Goal: Navigation & Orientation: Find specific page/section

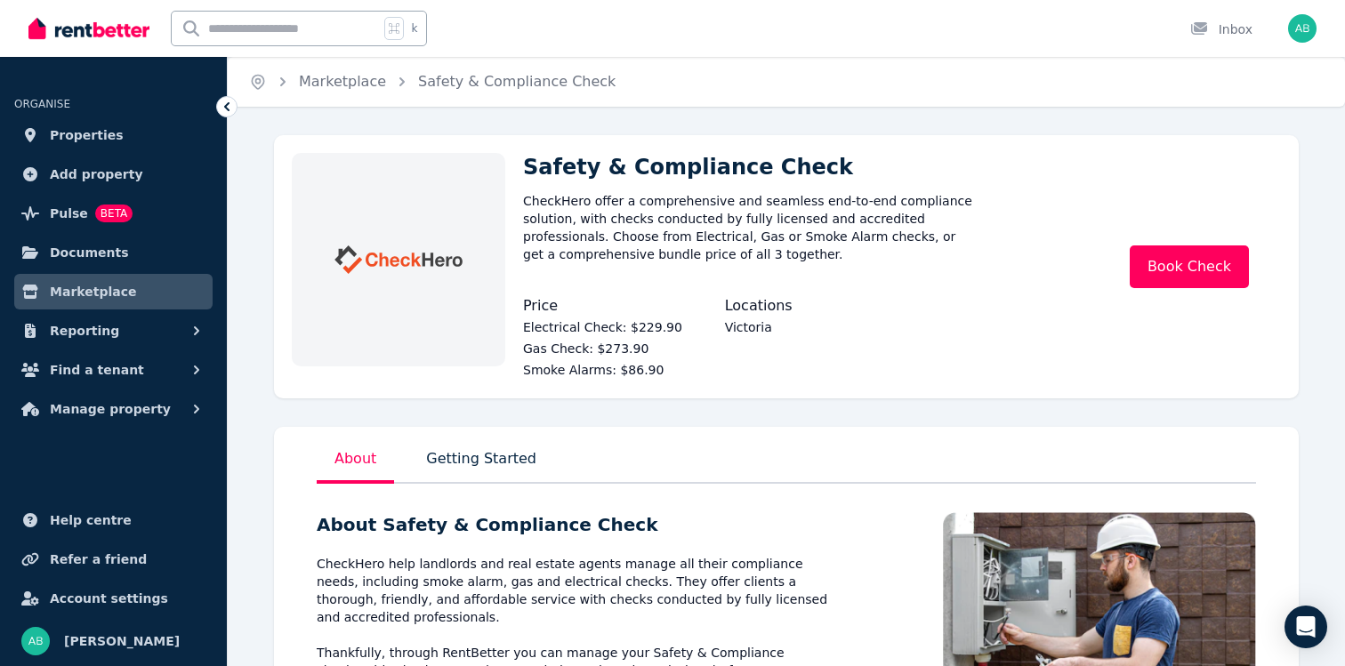
click at [78, 24] on img at bounding box center [88, 28] width 121 height 27
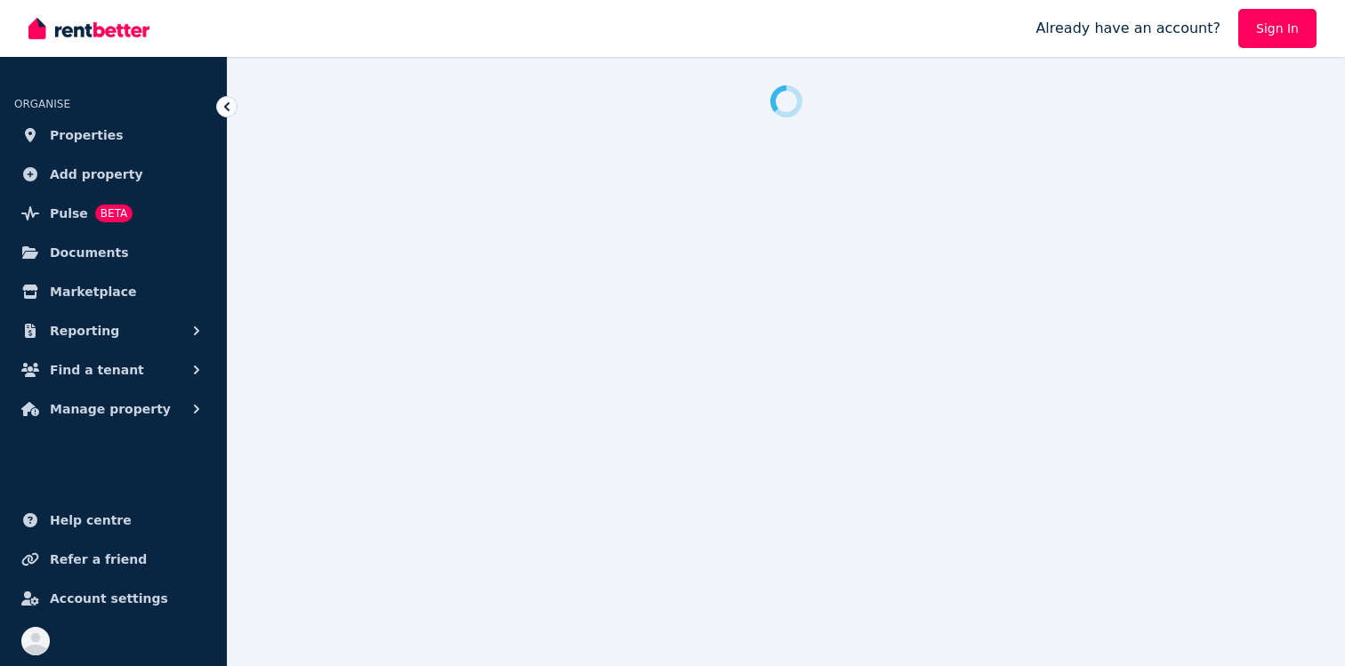
click at [1288, 29] on link "Sign In" at bounding box center [1277, 28] width 78 height 39
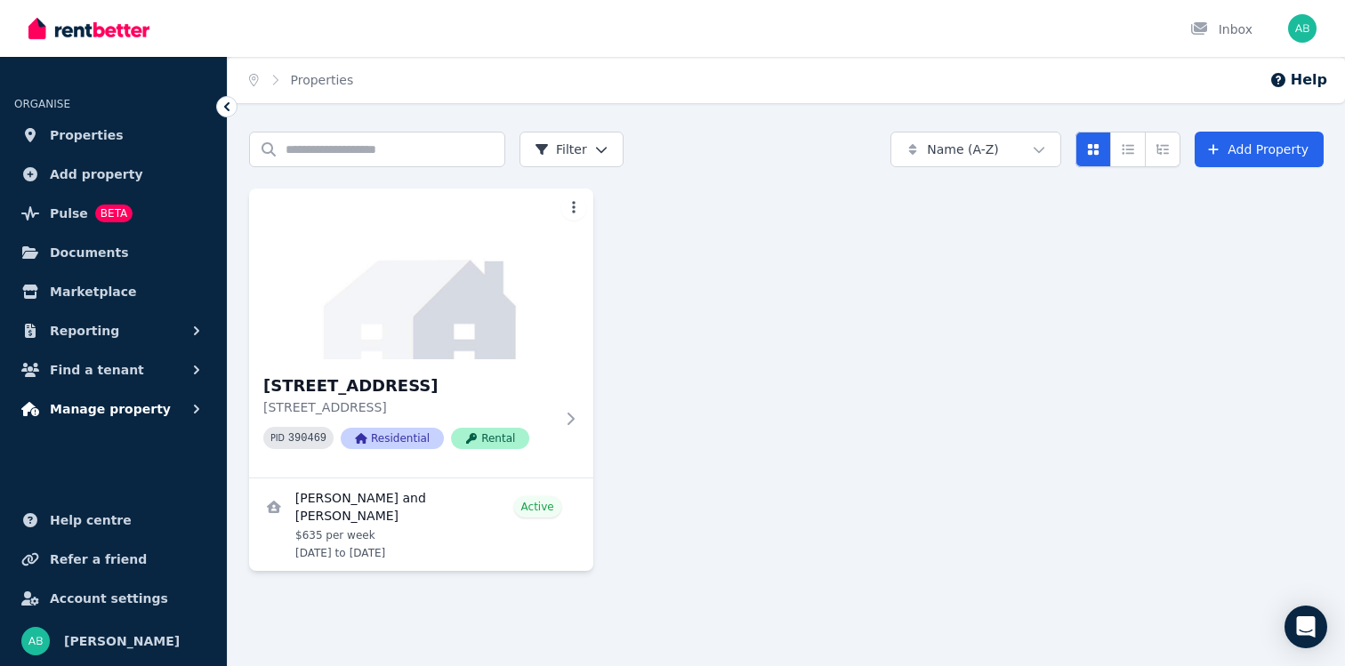
click at [198, 415] on icon "button" at bounding box center [197, 409] width 18 height 18
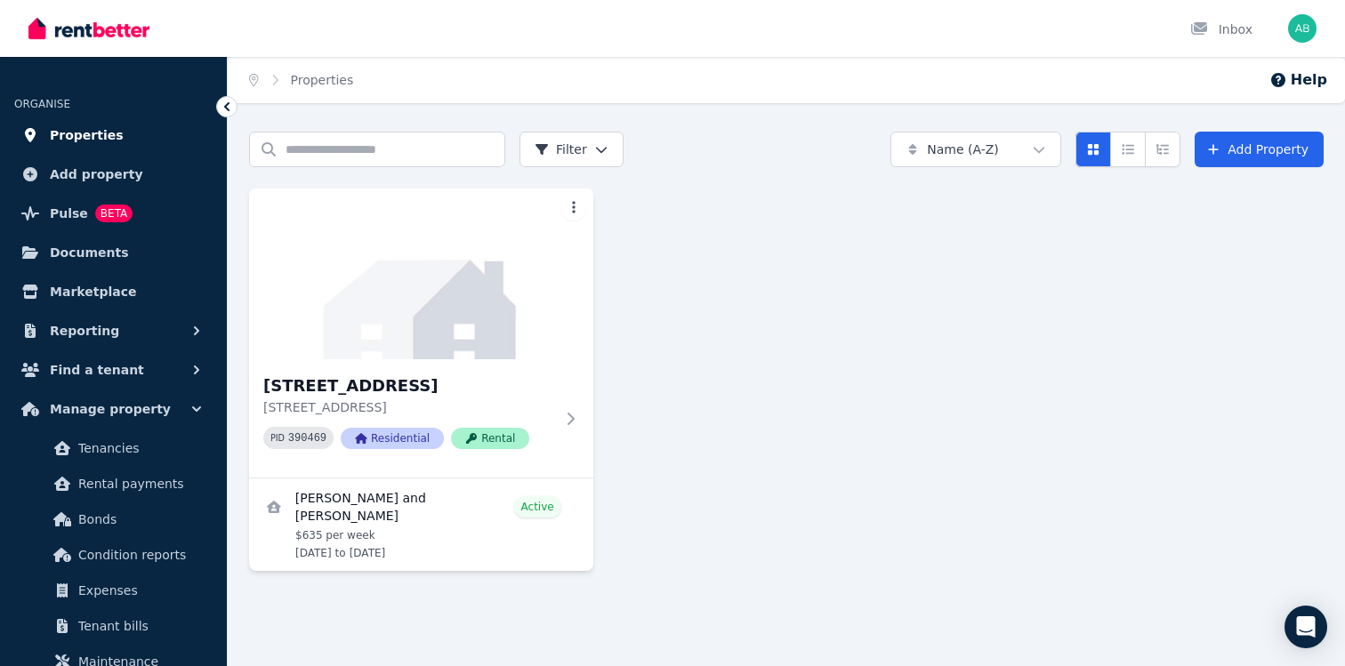
click at [93, 139] on span "Properties" at bounding box center [87, 135] width 74 height 21
click at [561, 426] on div at bounding box center [570, 419] width 18 height 14
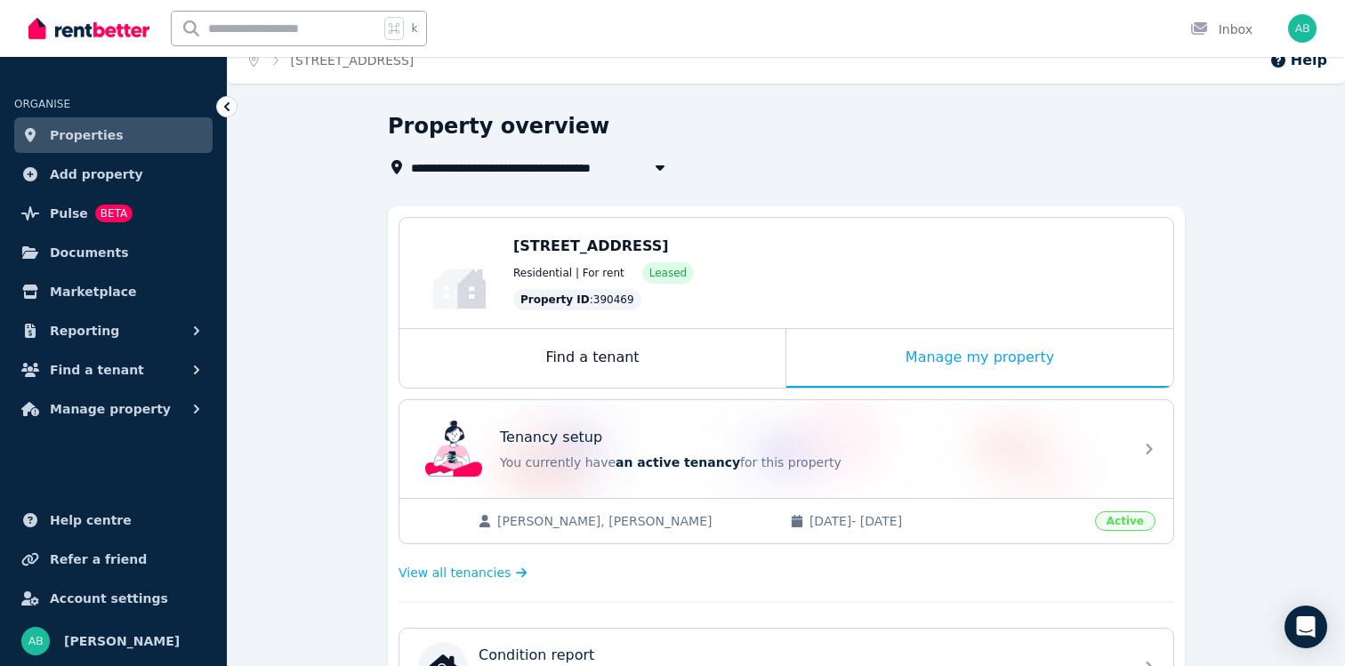
scroll to position [21, 0]
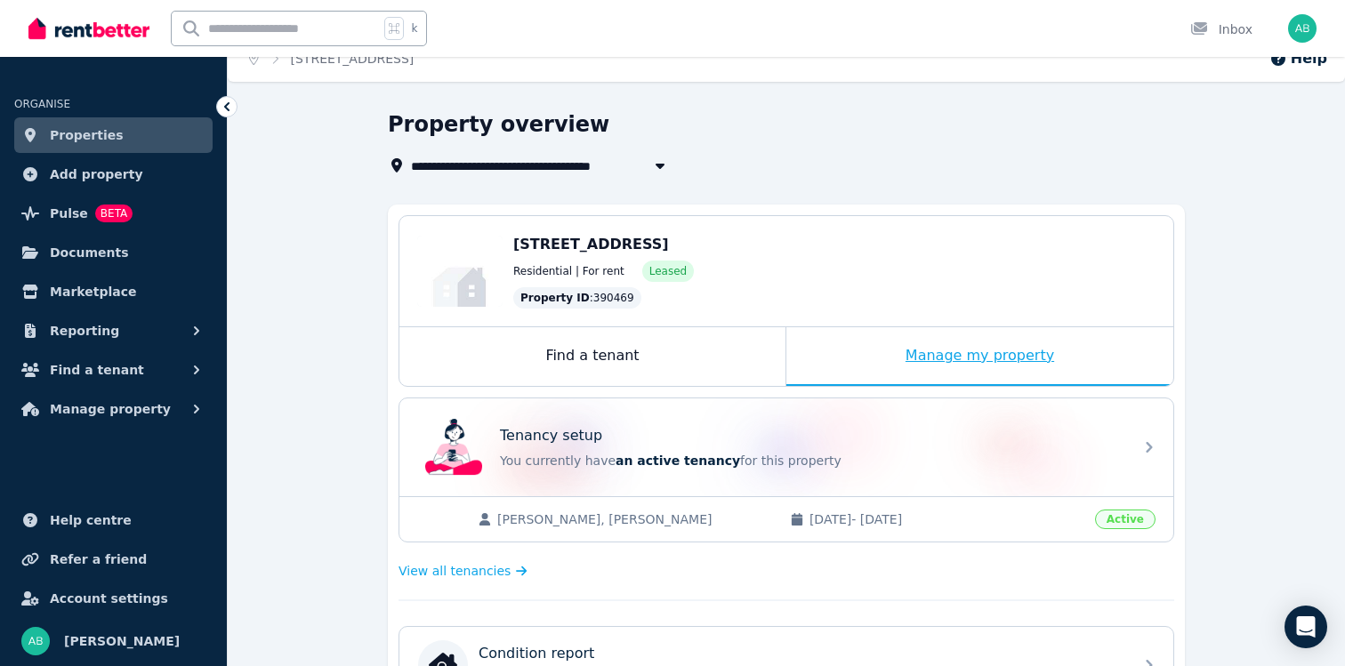
click at [979, 339] on div "Manage my property" at bounding box center [979, 356] width 387 height 59
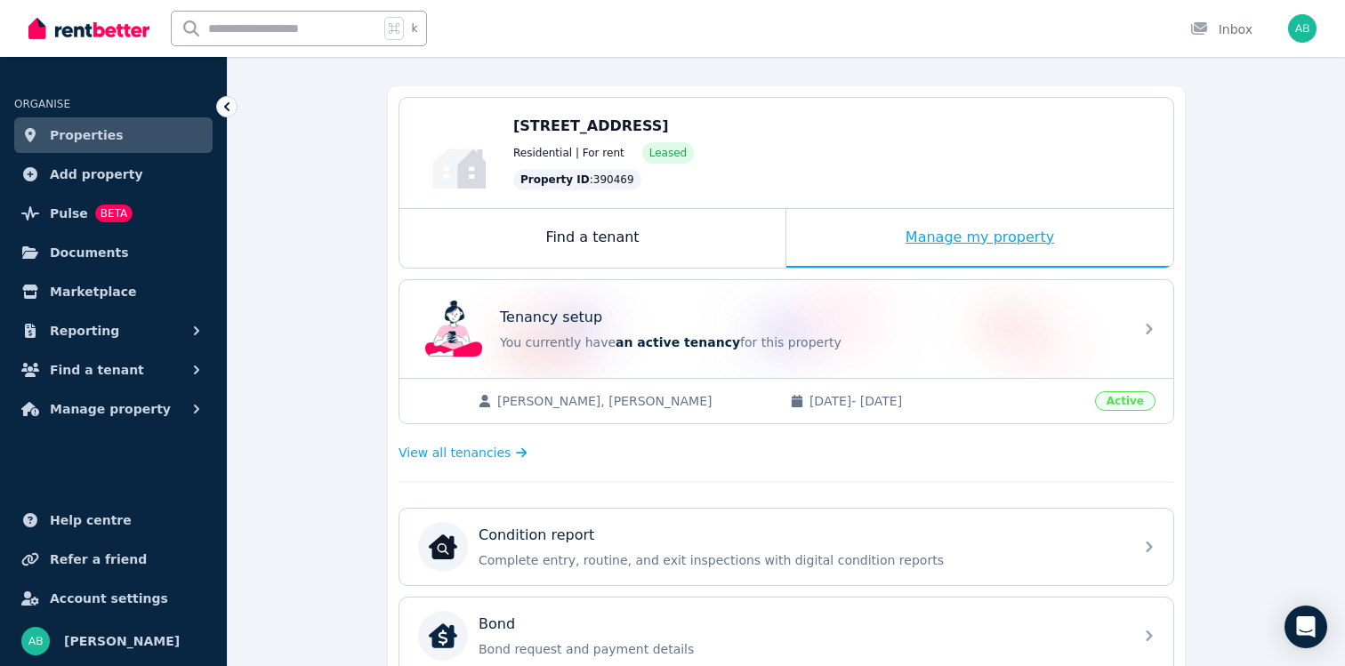
scroll to position [0, 0]
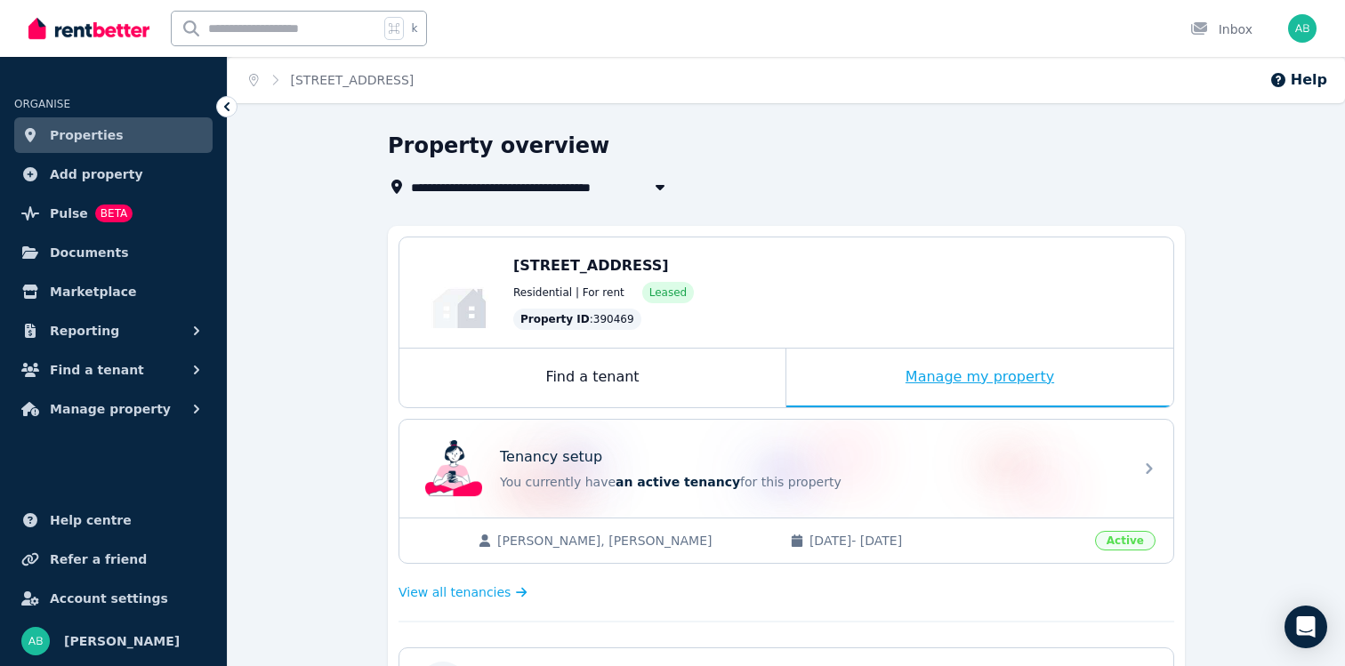
click at [985, 393] on div "Manage my property" at bounding box center [979, 378] width 387 height 59
click at [740, 378] on div "Find a tenant" at bounding box center [592, 378] width 386 height 59
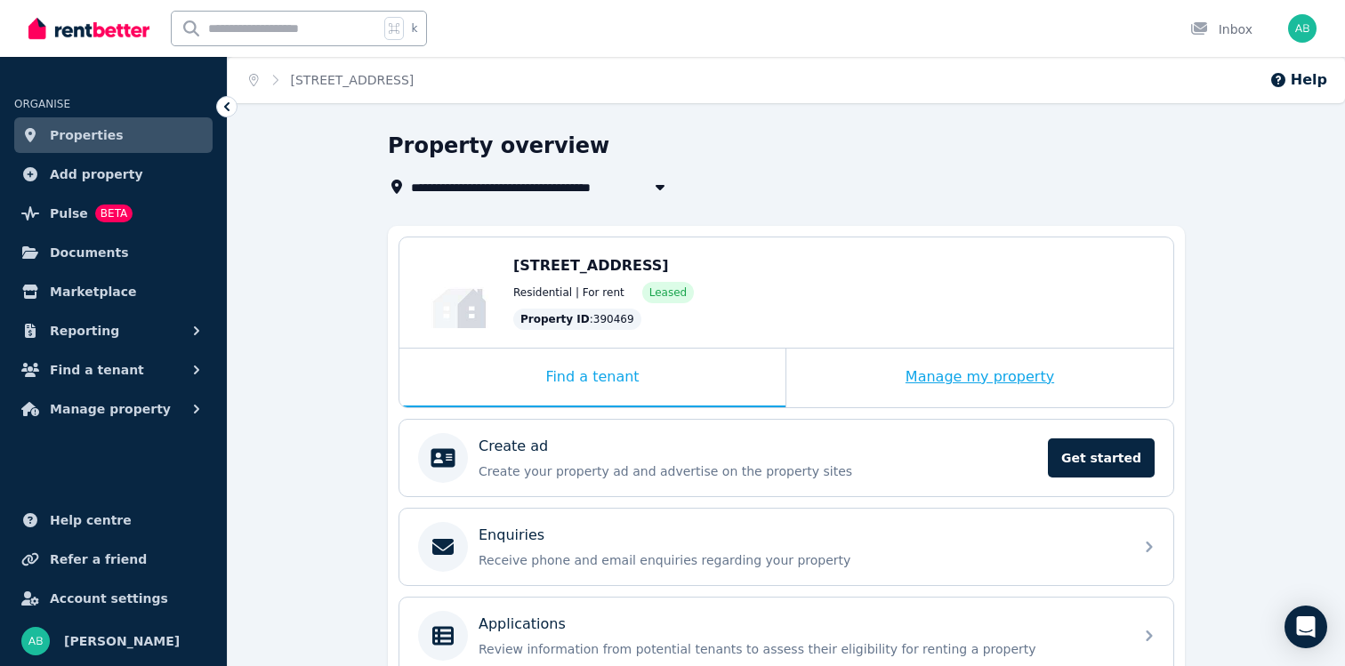
click at [881, 375] on div "Manage my property" at bounding box center [979, 378] width 387 height 59
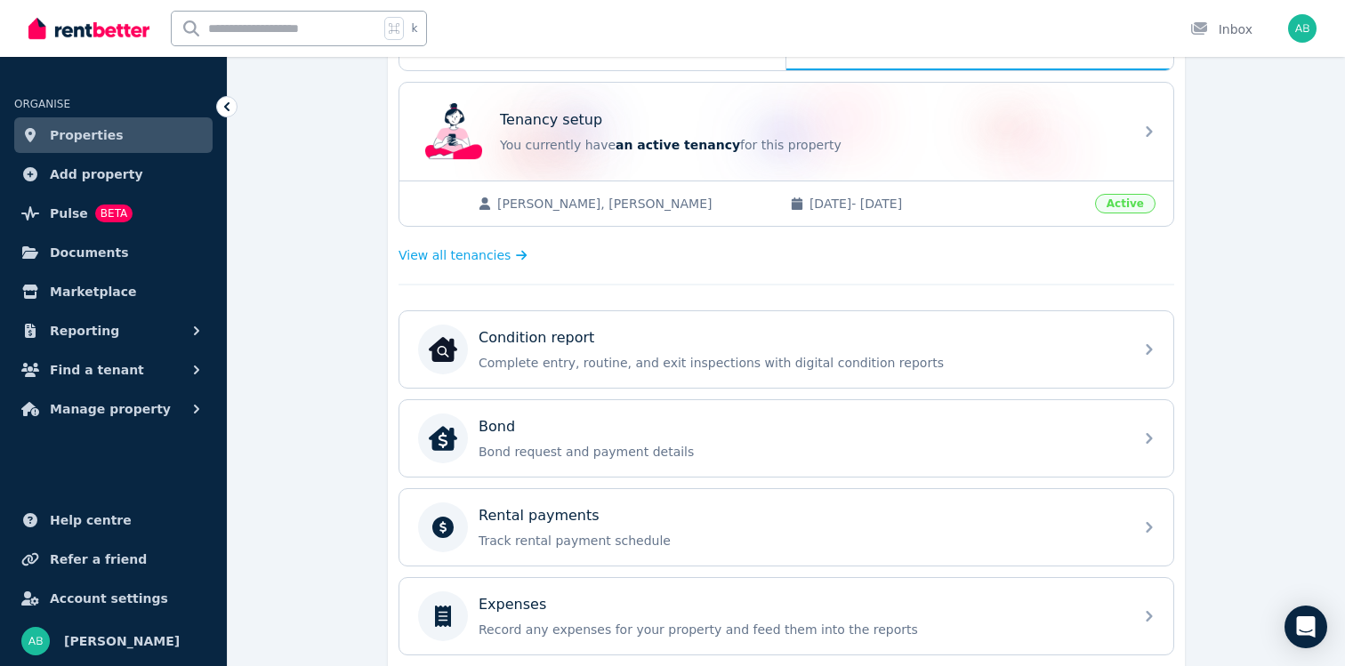
scroll to position [338, 0]
click at [139, 213] on link "Pulse BETA" at bounding box center [113, 214] width 198 height 36
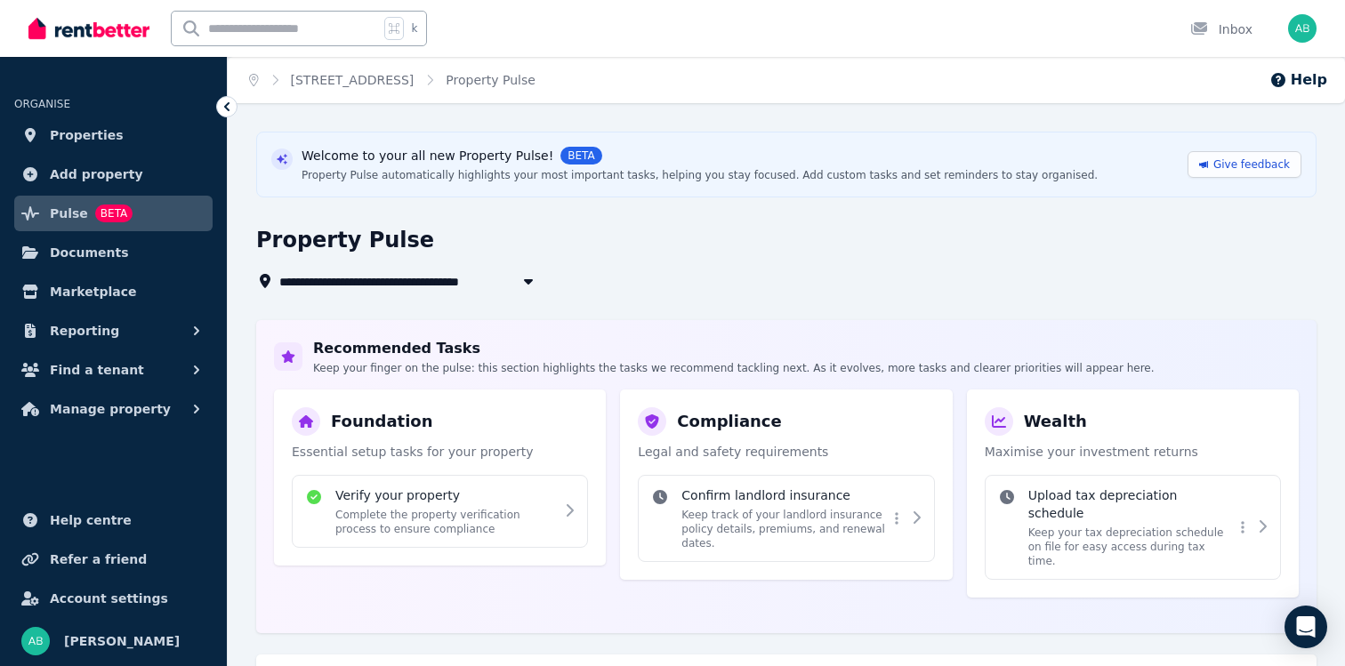
click at [230, 109] on icon at bounding box center [227, 107] width 18 height 18
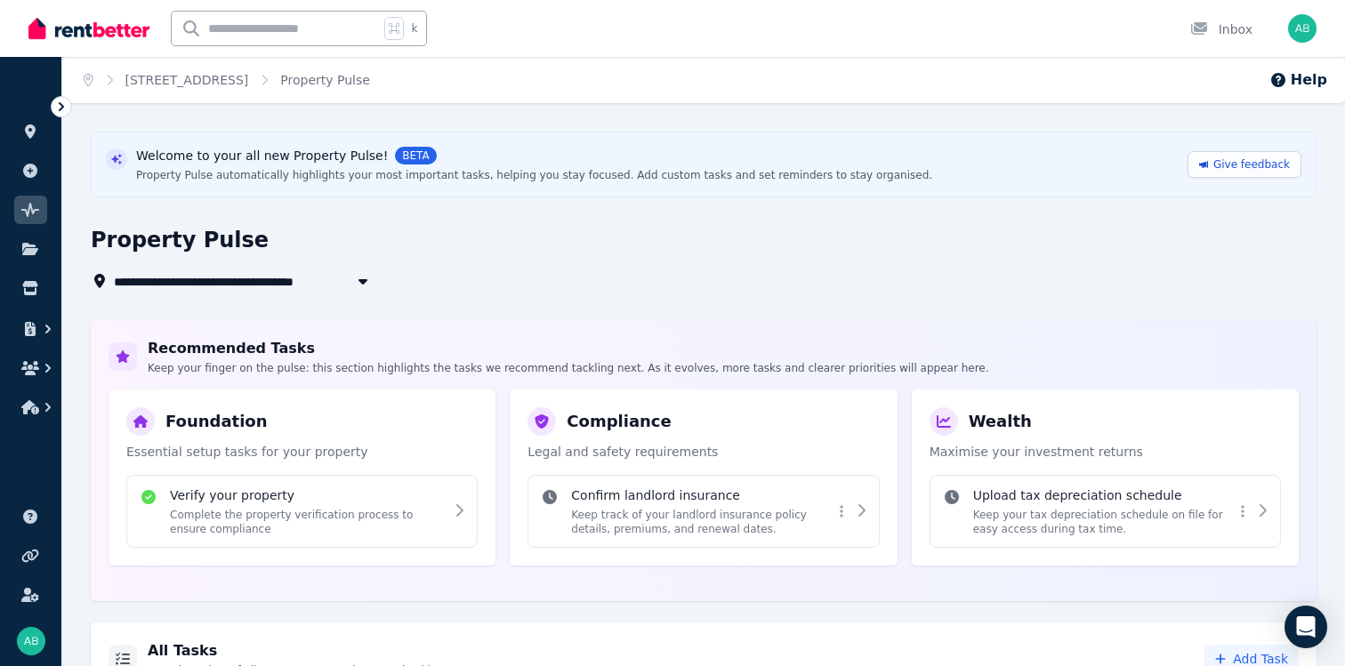
click at [64, 101] on icon at bounding box center [61, 107] width 18 height 18
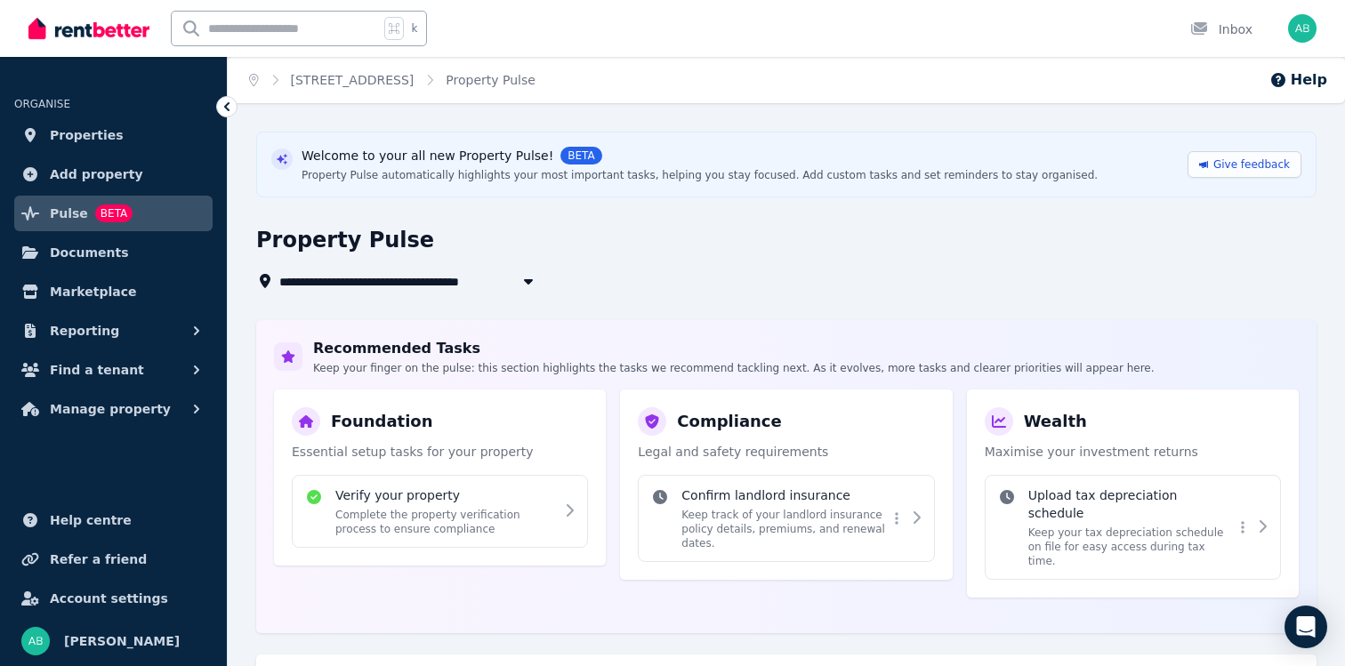
click at [89, 12] on div at bounding box center [88, 28] width 121 height 57
click at [89, 28] on img at bounding box center [88, 28] width 121 height 27
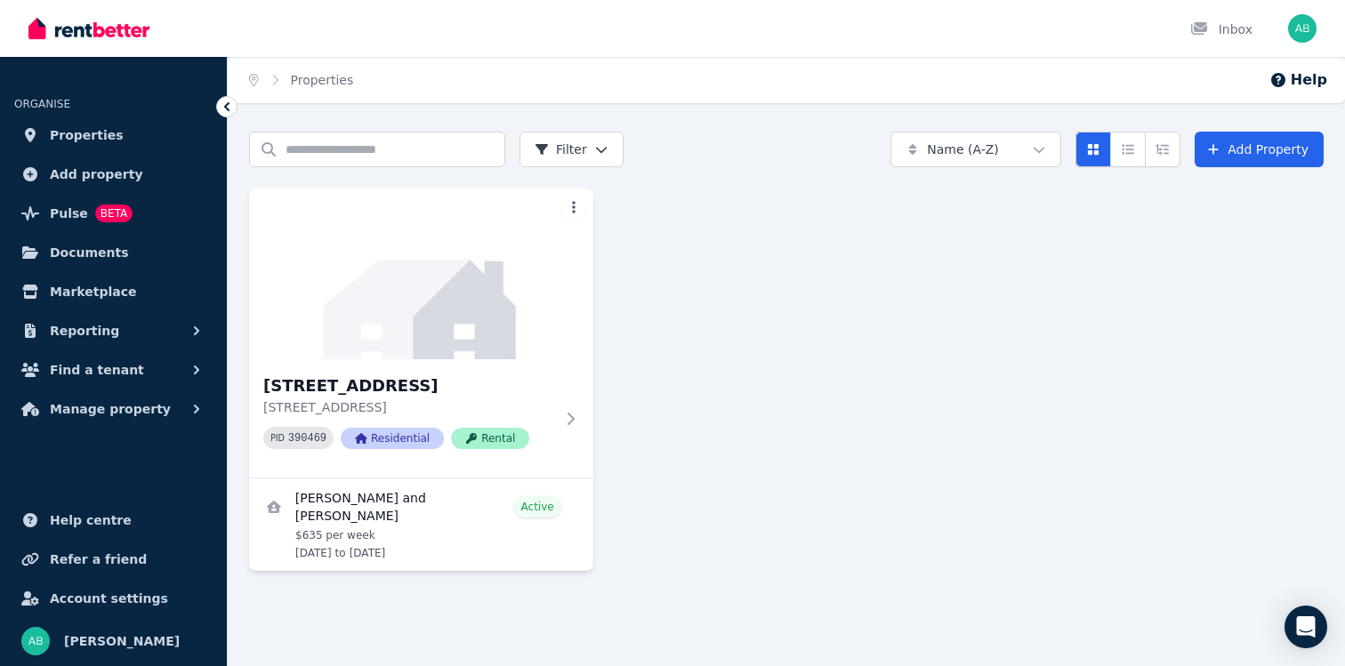
click at [631, 45] on div "Inbox" at bounding box center [642, 28] width 1228 height 57
click at [604, 88] on div "Home Properties Help" at bounding box center [786, 80] width 1117 height 46
click at [147, 408] on span "Manage property" at bounding box center [110, 409] width 121 height 21
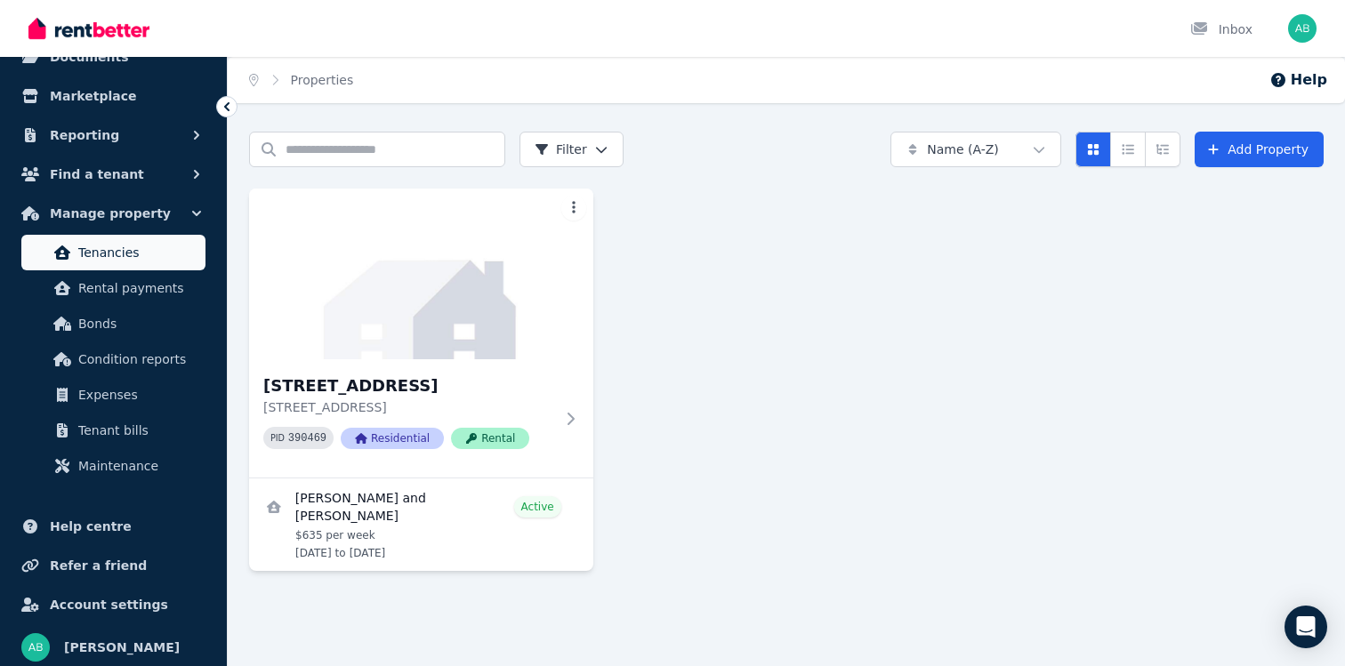
scroll to position [202, 0]
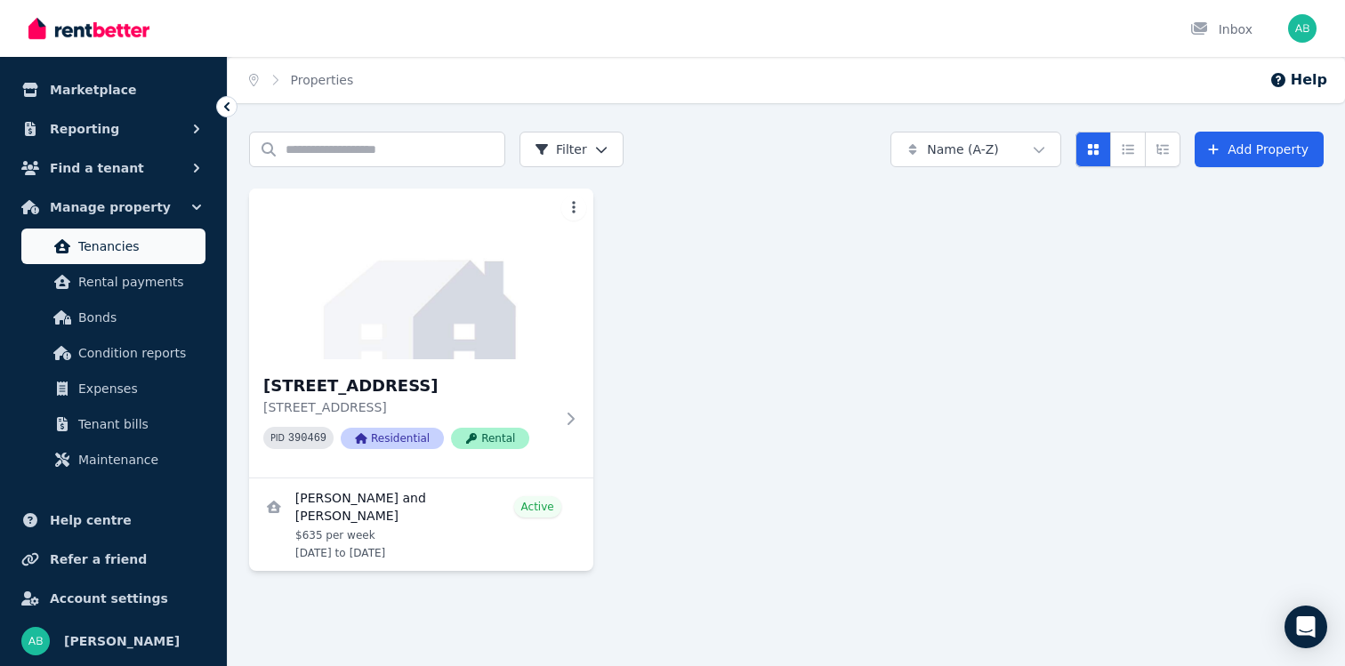
click at [126, 254] on span "Tenancies" at bounding box center [138, 246] width 120 height 21
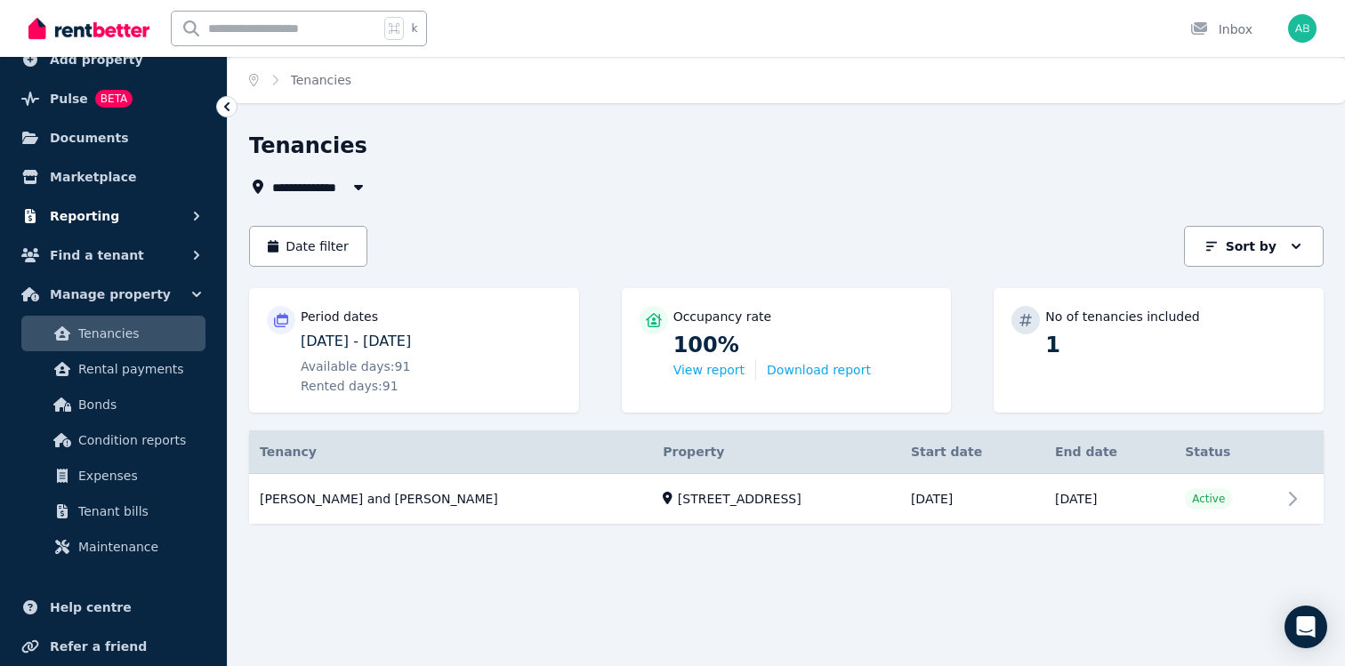
scroll to position [135, 0]
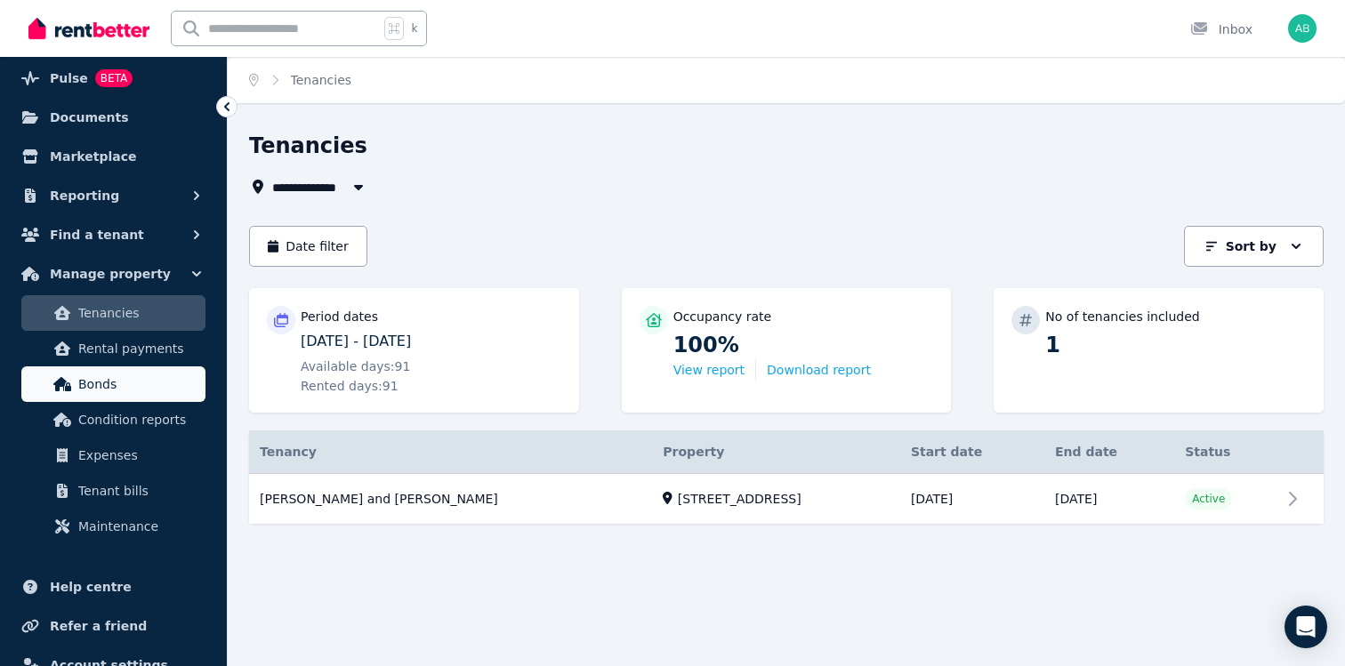
click at [134, 385] on span "Bonds" at bounding box center [138, 384] width 120 height 21
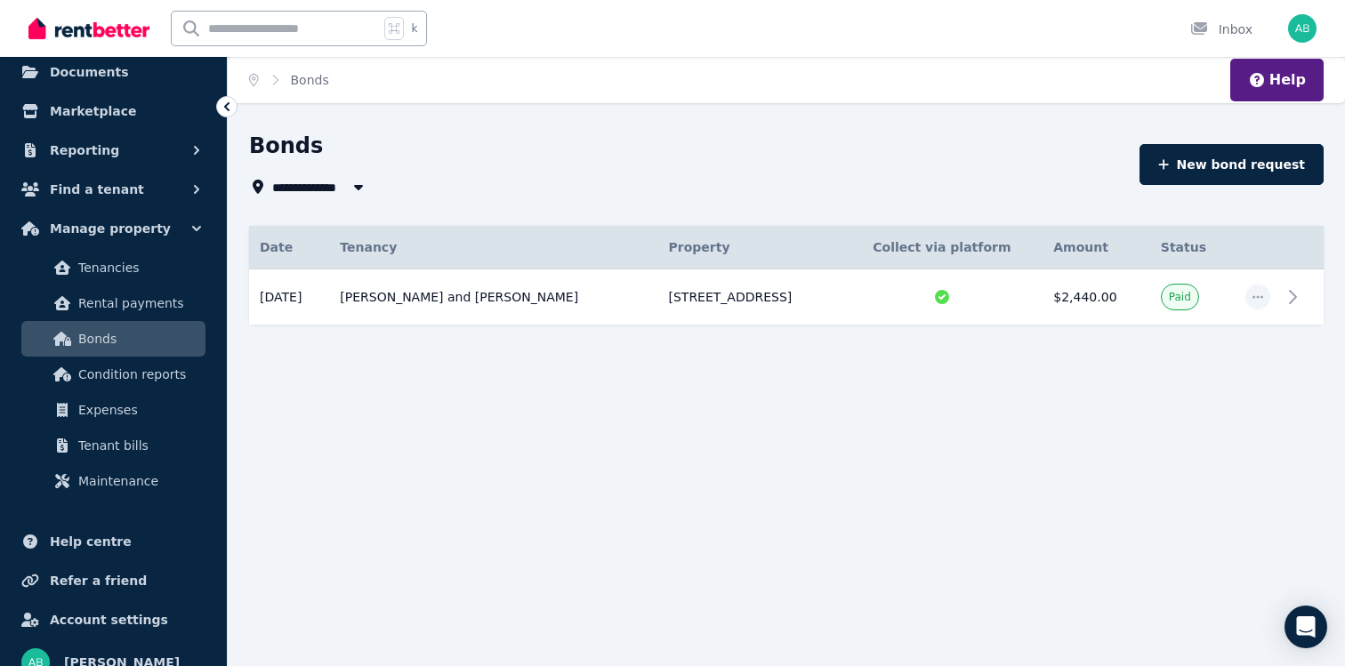
scroll to position [202, 0]
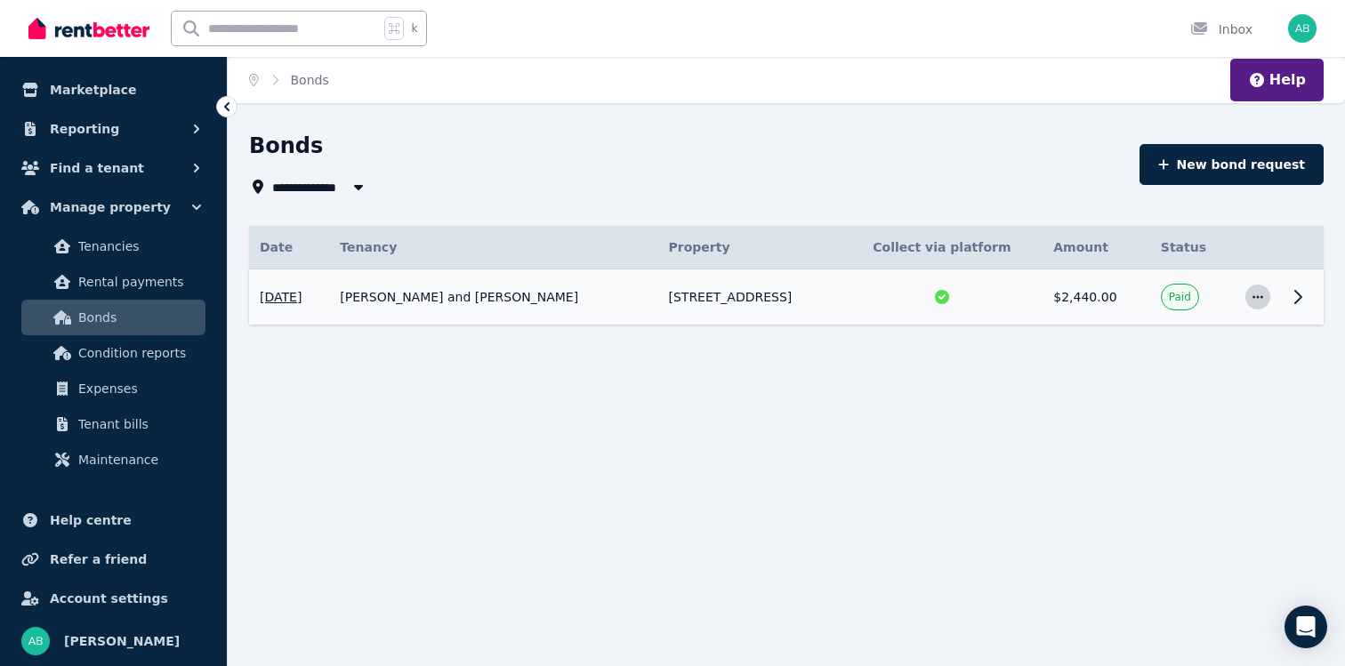
click at [1261, 299] on icon "button" at bounding box center [1258, 297] width 14 height 12
click at [1206, 351] on span "View details" at bounding box center [1199, 344] width 114 height 21
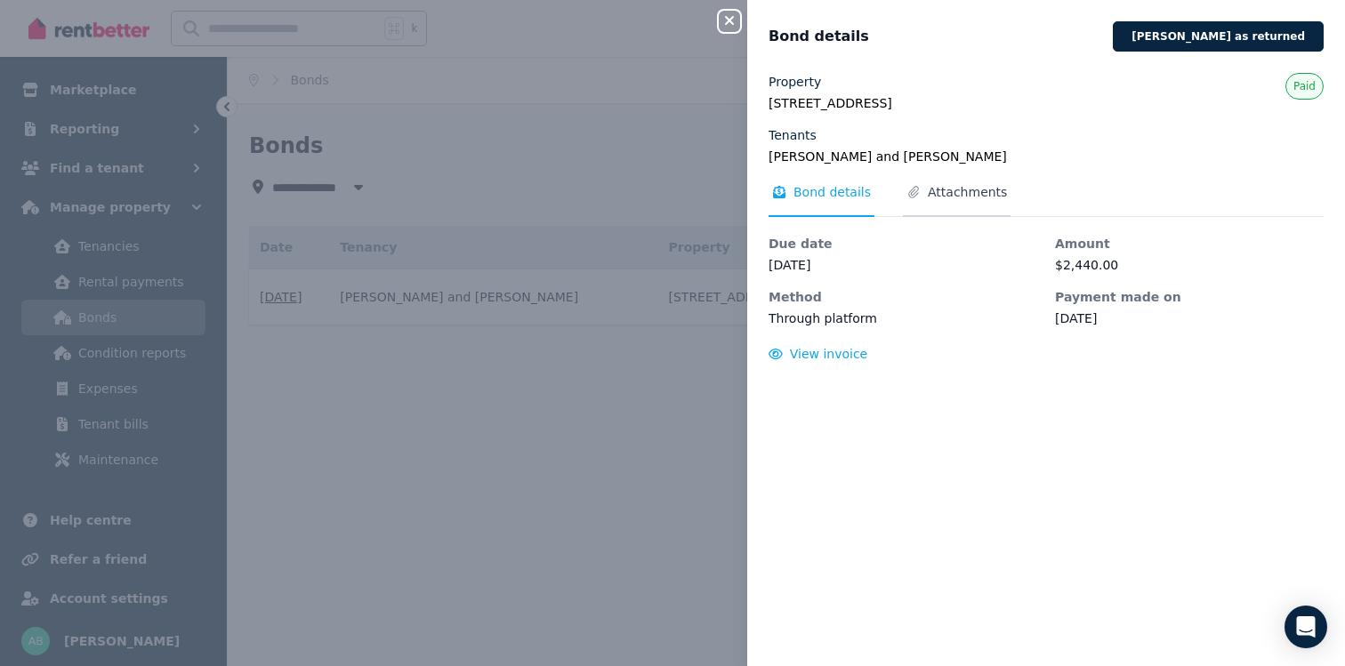
click at [958, 184] on span "Attachments" at bounding box center [967, 192] width 79 height 18
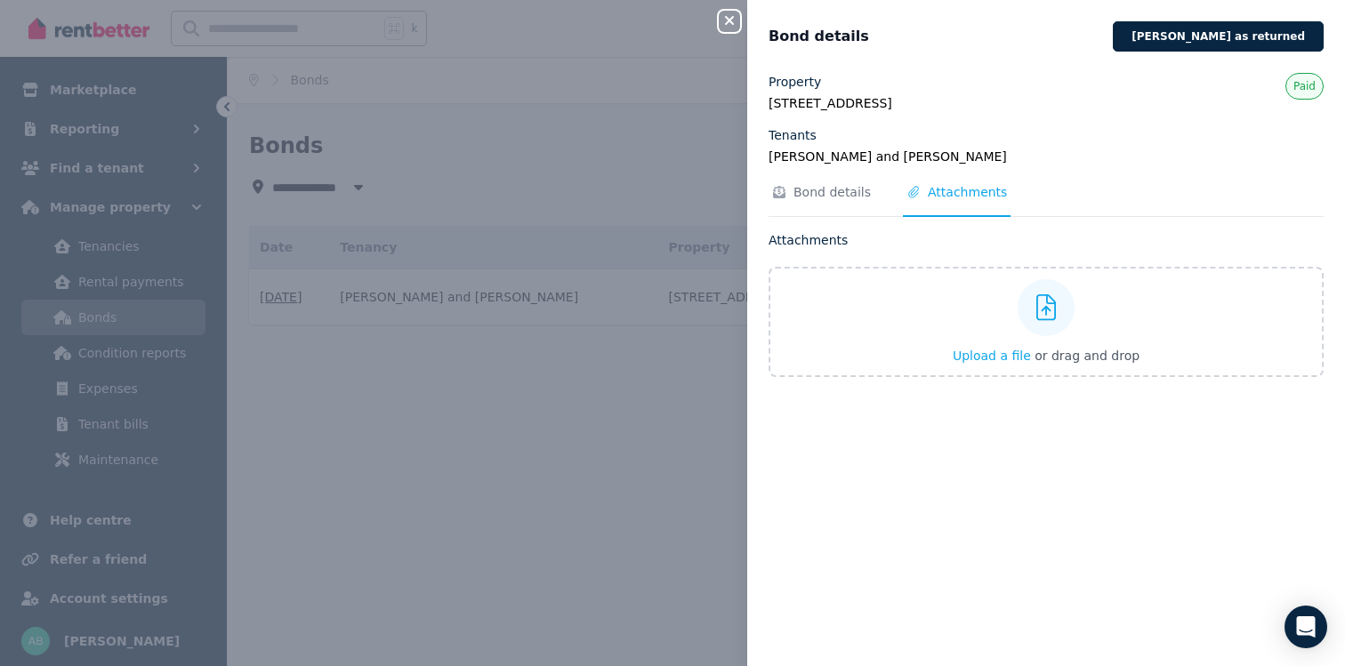
click at [479, 93] on div "Close panel Bond details Mark bond as returned Property Unit 14/177-179 Glenayr…" at bounding box center [672, 333] width 1345 height 666
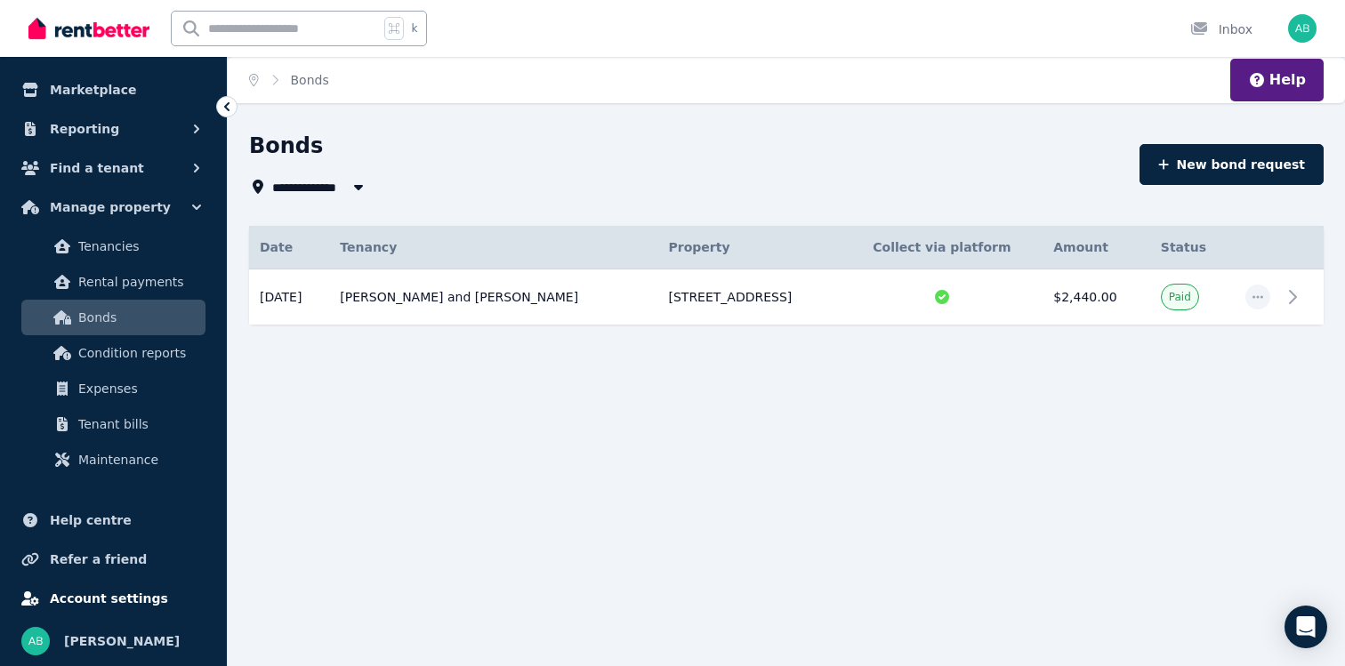
click at [134, 595] on span "Account settings" at bounding box center [109, 598] width 118 height 21
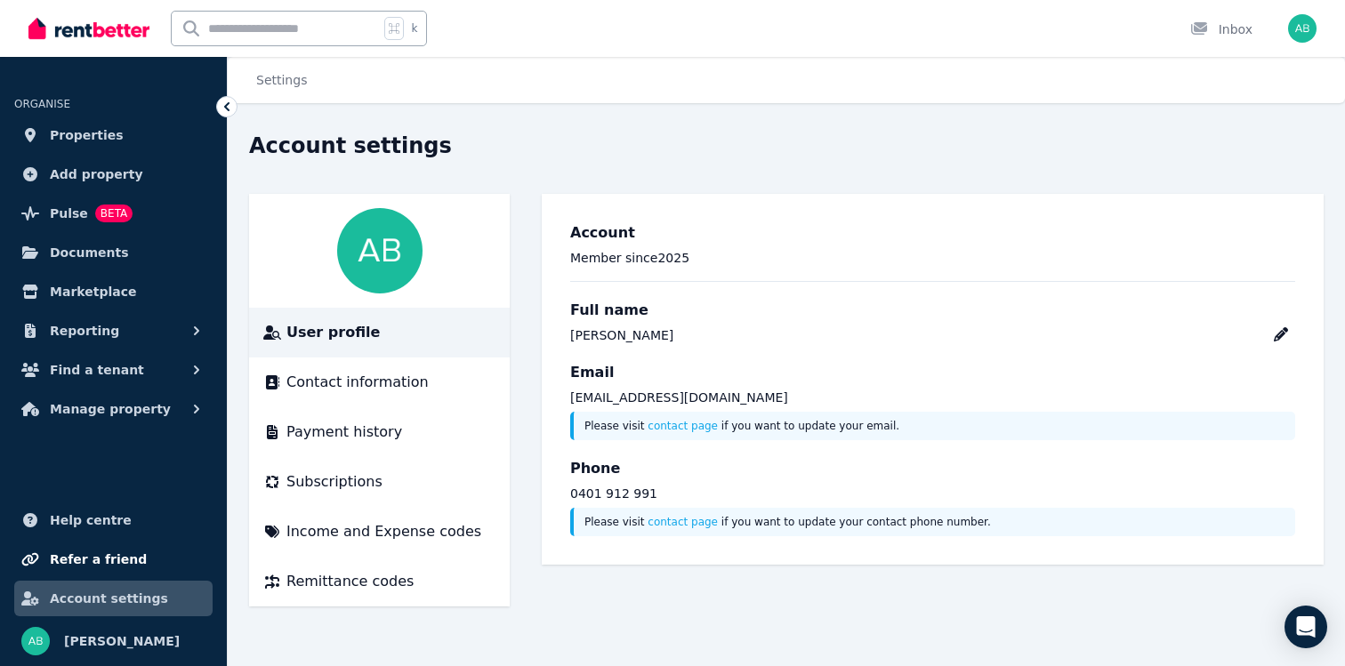
click at [134, 563] on link "Refer a friend" at bounding box center [113, 560] width 198 height 36
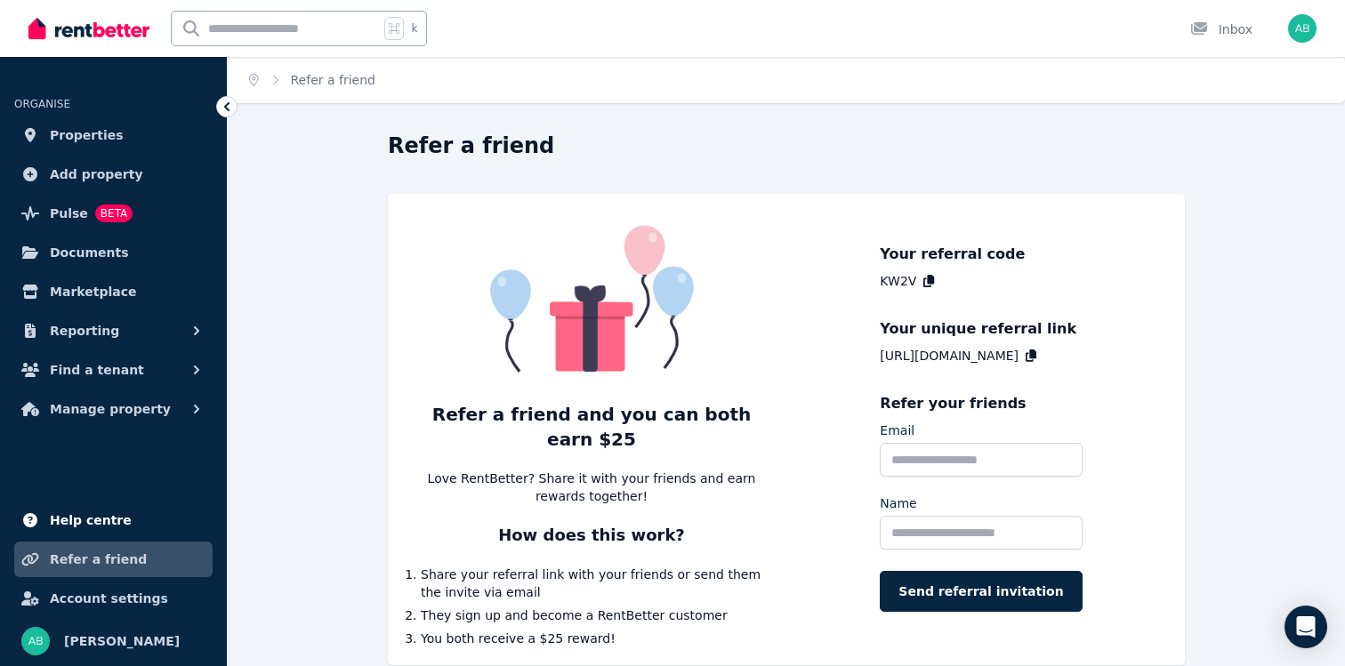
click at [133, 518] on link "Help centre" at bounding box center [113, 521] width 198 height 36
click at [138, 297] on link "Marketplace" at bounding box center [113, 292] width 198 height 36
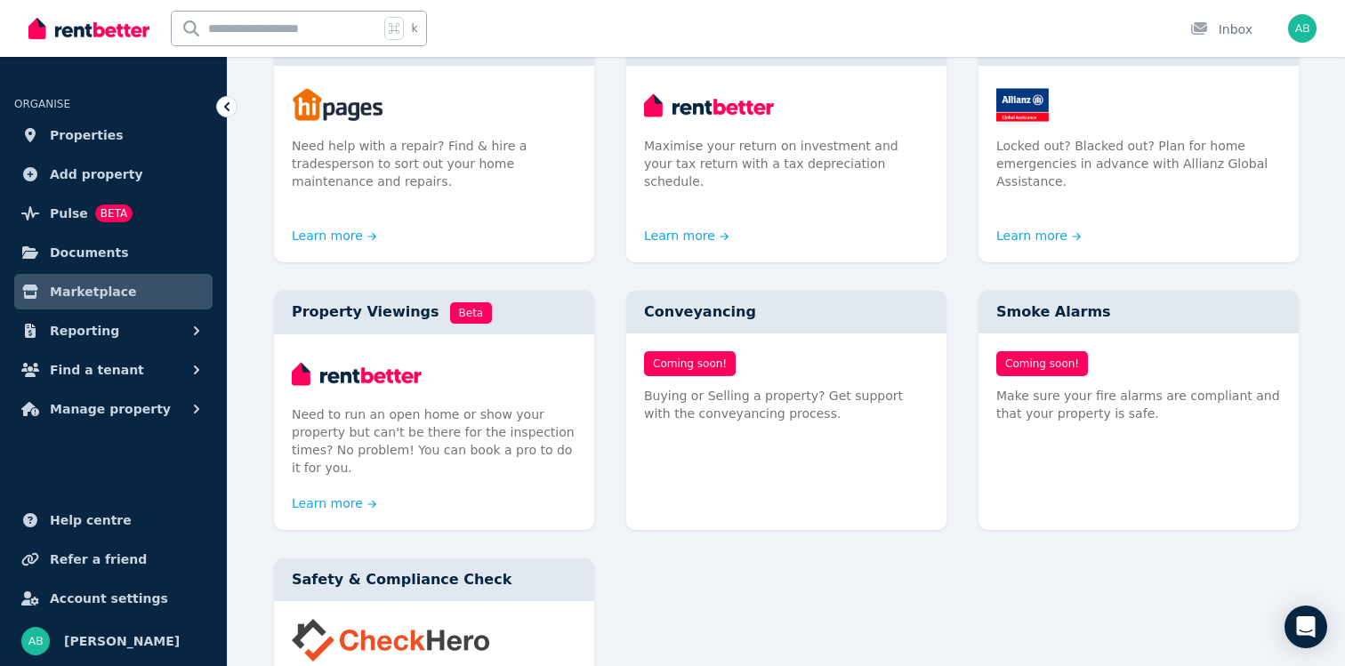
scroll to position [1087, 0]
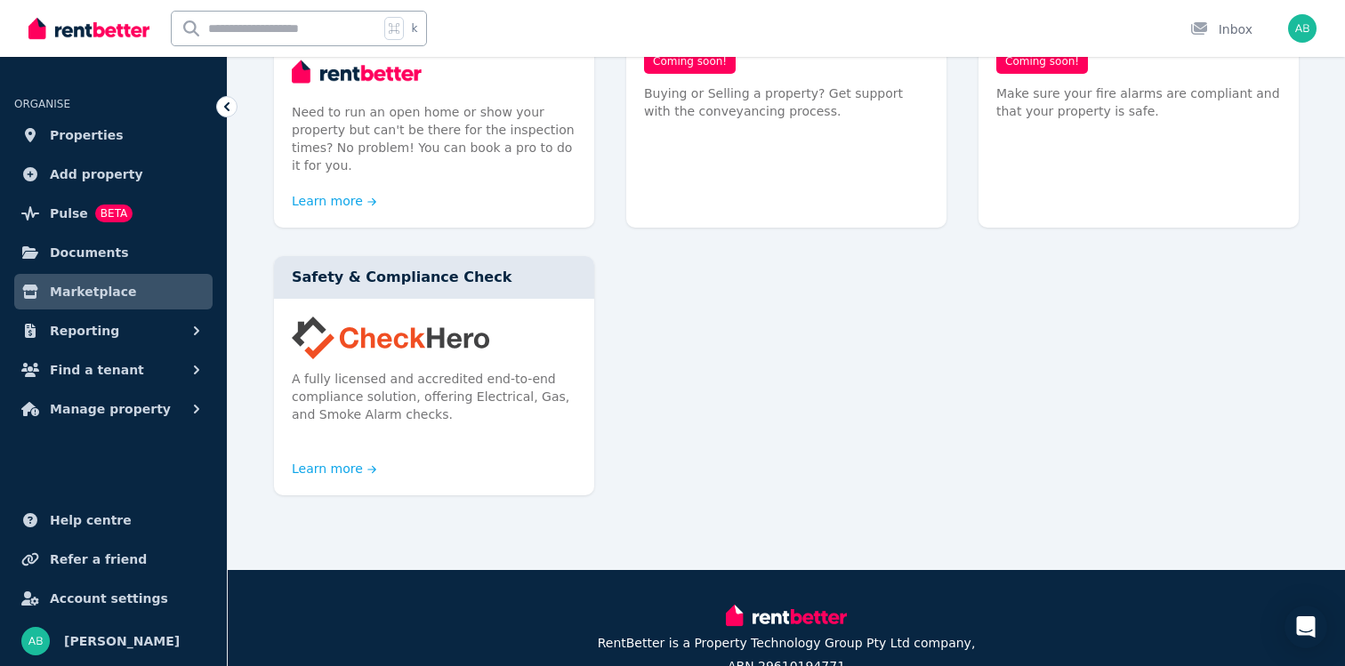
click at [423, 370] on p "A fully licensed and accredited end-to-end compliance solution, offering Electr…" at bounding box center [434, 396] width 285 height 53
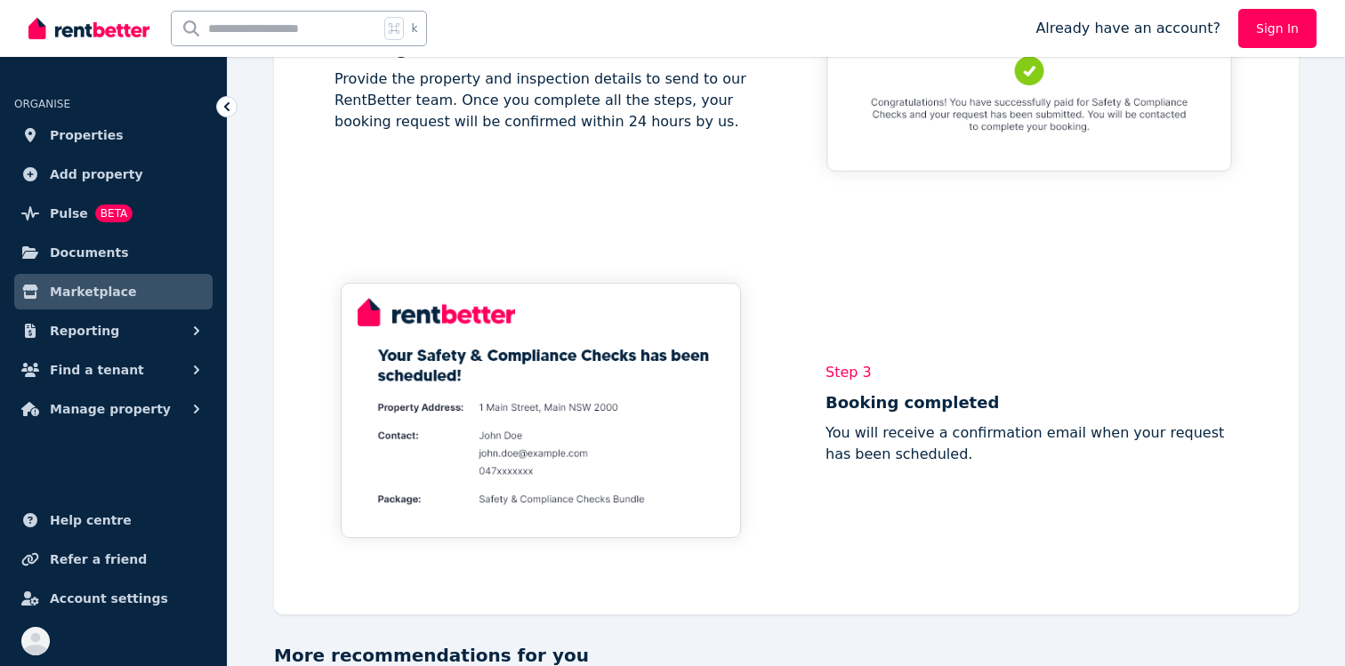
scroll to position [1937, 0]
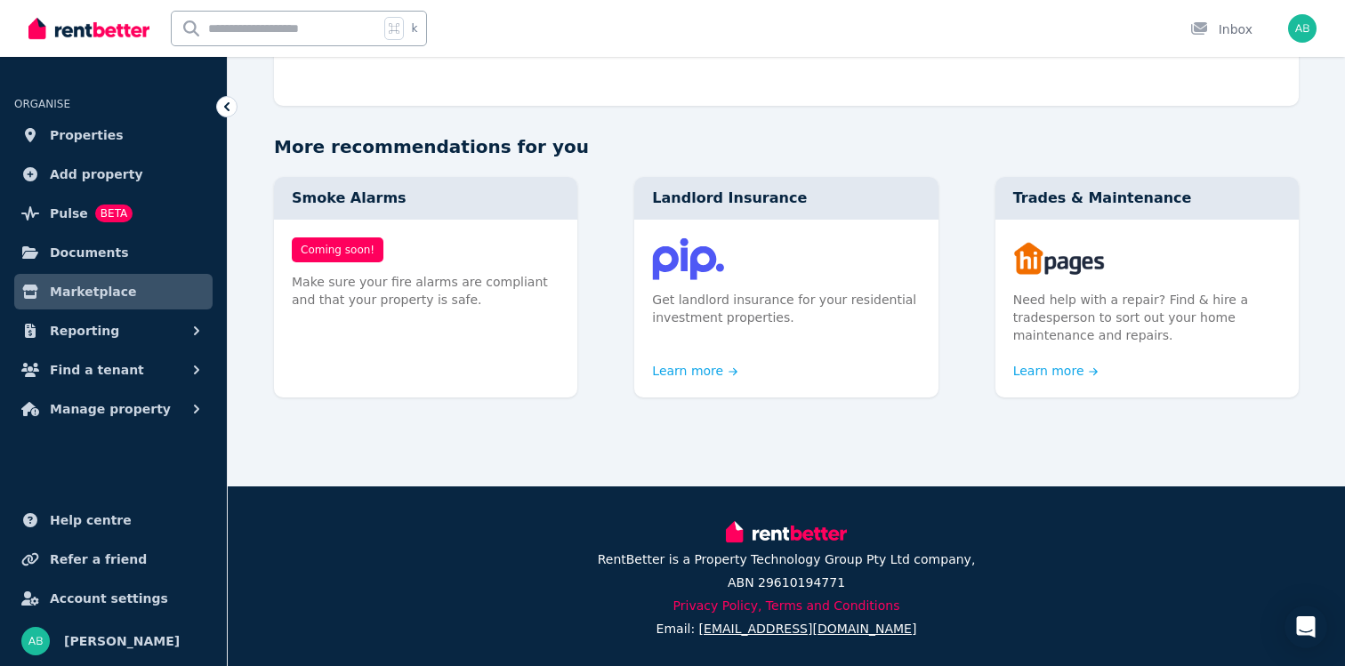
click at [423, 328] on div "Coming soon! Make sure your fire alarms are compliant and that your property is…" at bounding box center [425, 282] width 303 height 125
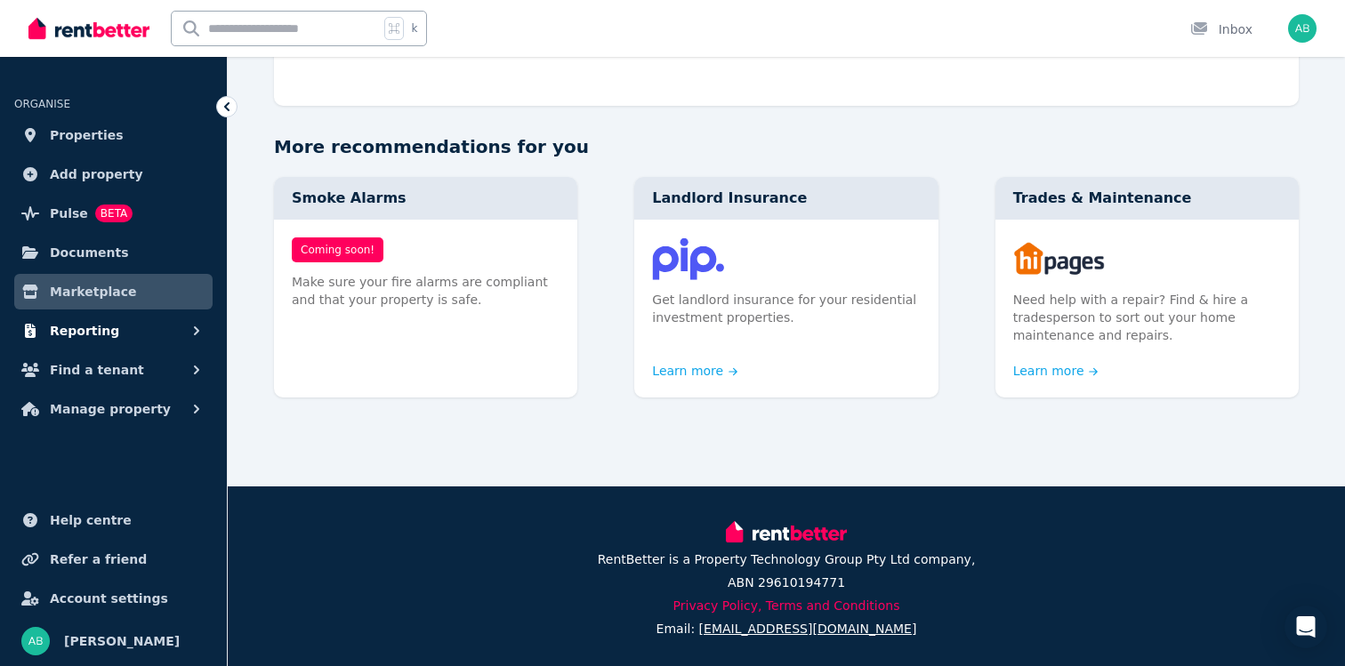
click at [154, 329] on button "Reporting" at bounding box center [113, 331] width 198 height 36
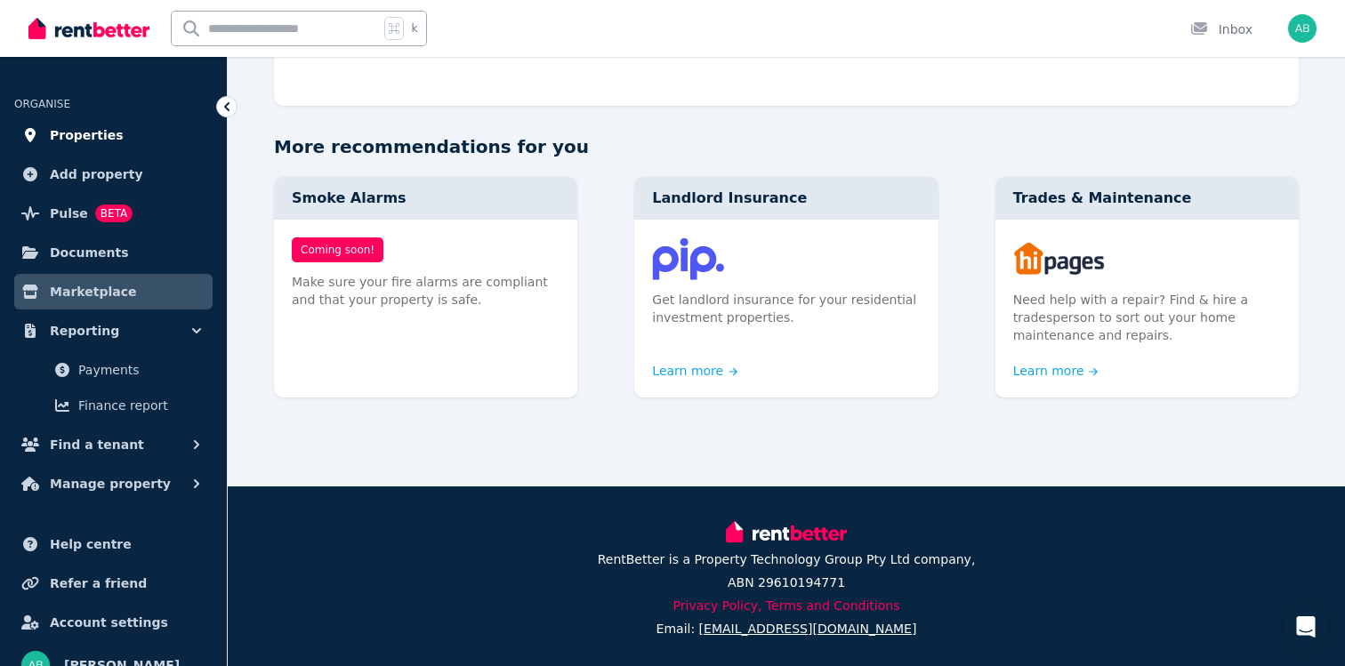
click at [91, 137] on span "Properties" at bounding box center [87, 135] width 74 height 21
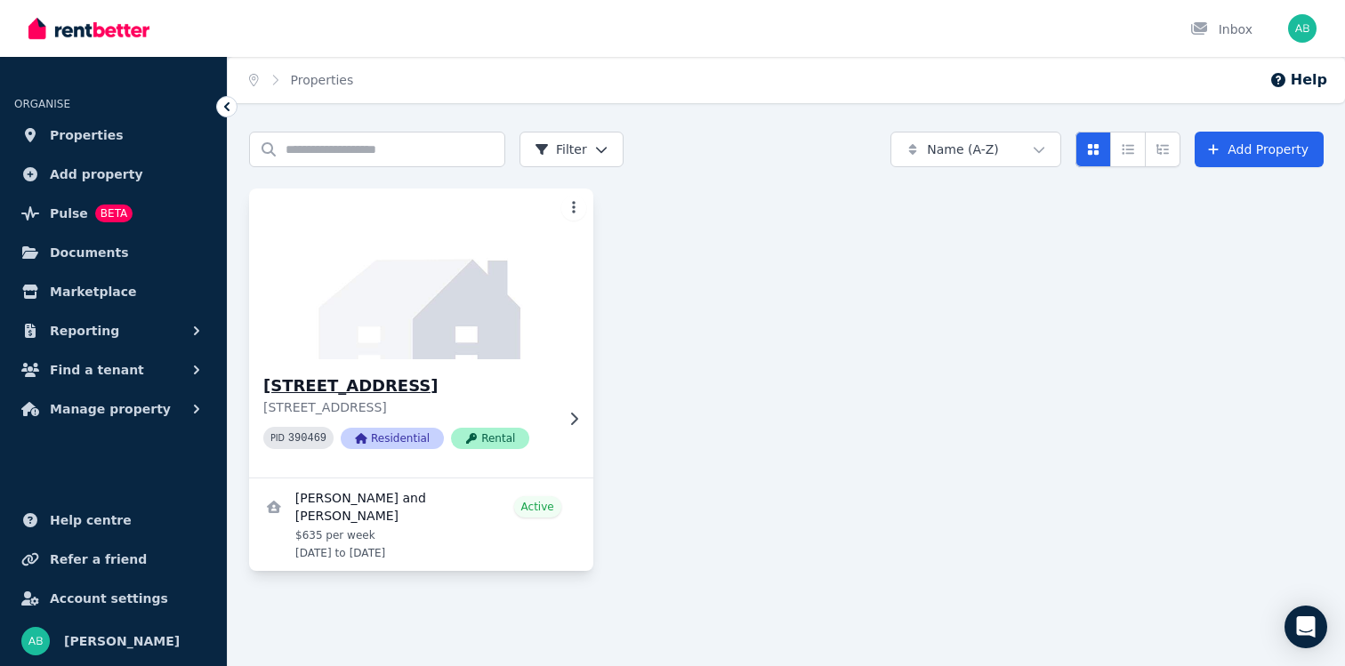
click at [447, 391] on h3 "[STREET_ADDRESS]" at bounding box center [408, 386] width 291 height 25
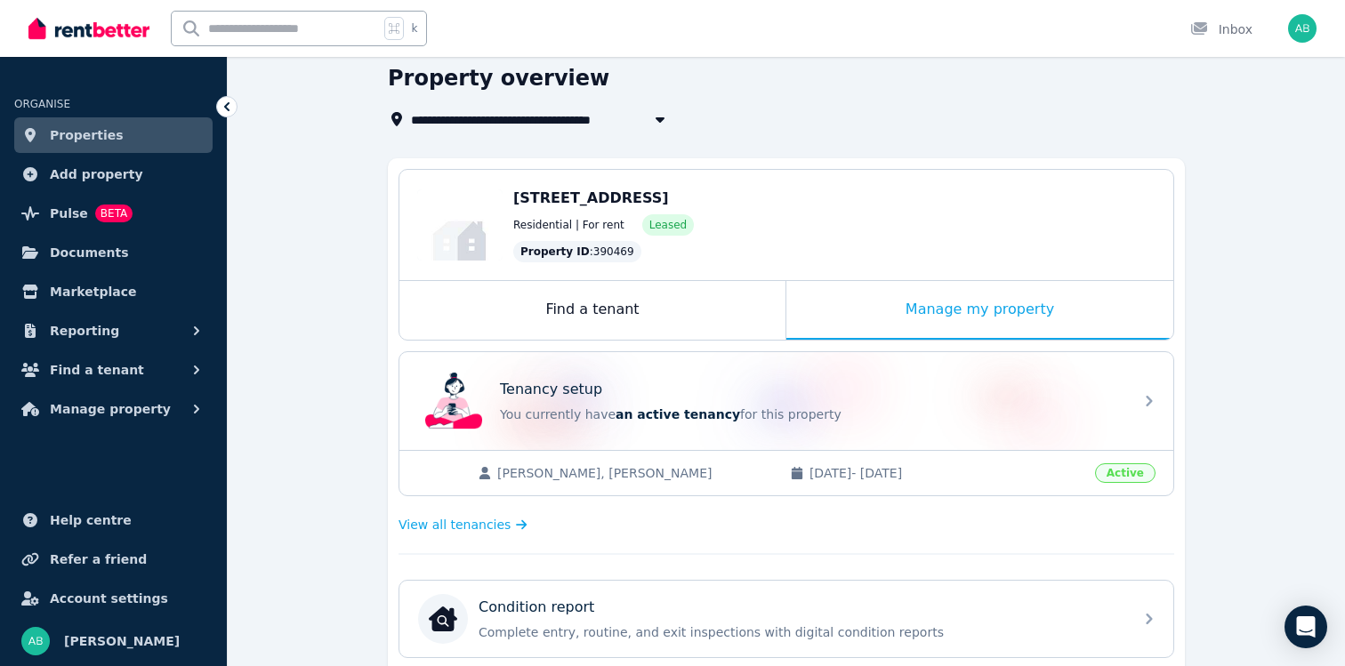
scroll to position [67, 0]
click at [137, 142] on link "Properties" at bounding box center [113, 135] width 198 height 36
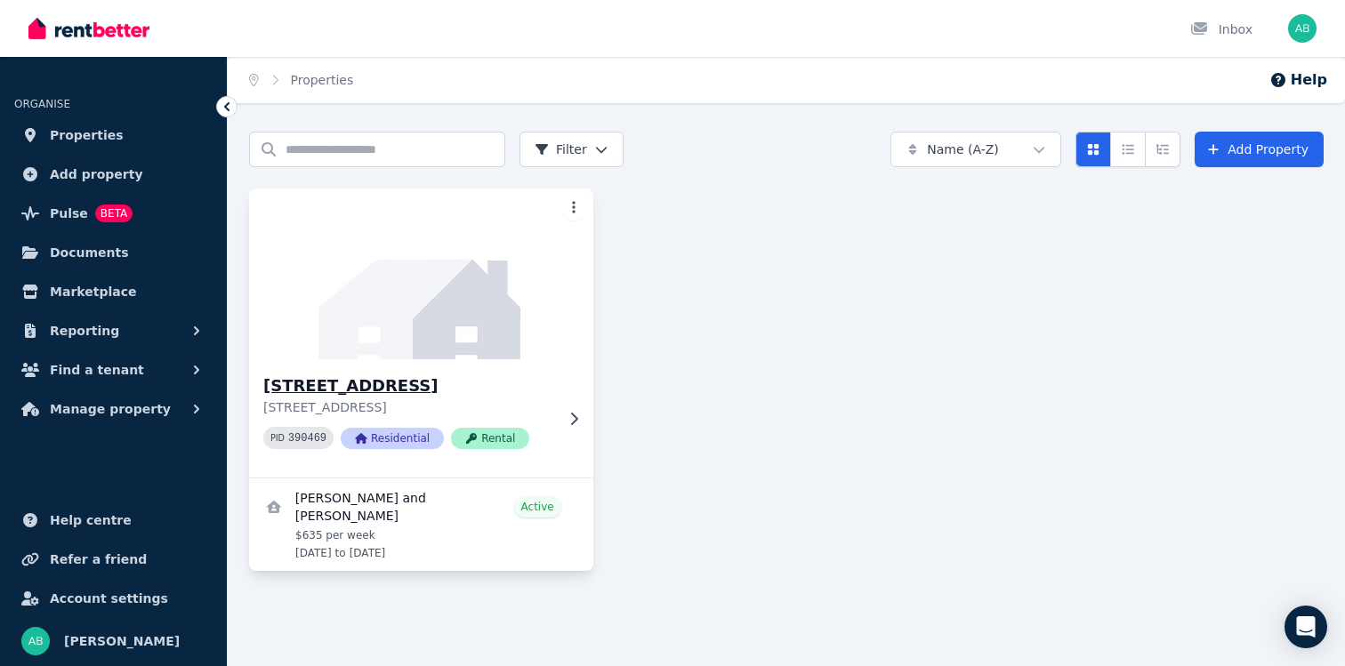
click at [331, 416] on p "[STREET_ADDRESS]" at bounding box center [408, 408] width 291 height 18
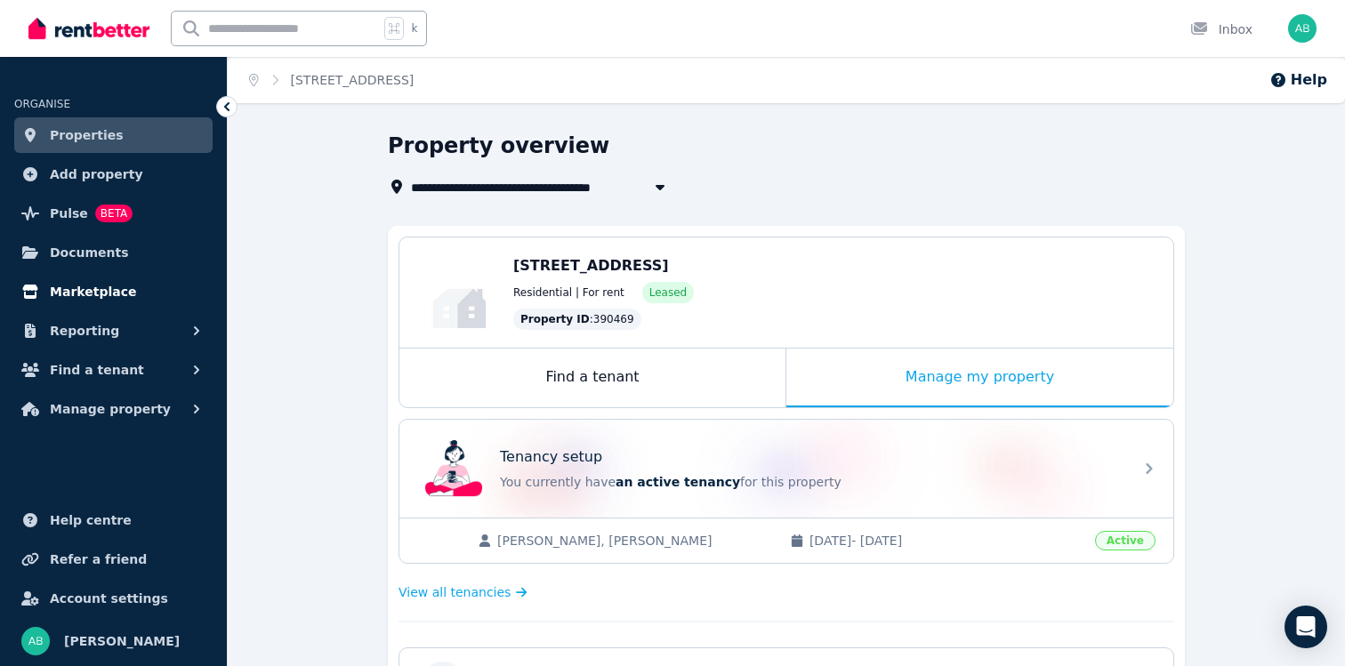
click at [123, 286] on span "Marketplace" at bounding box center [93, 291] width 86 height 21
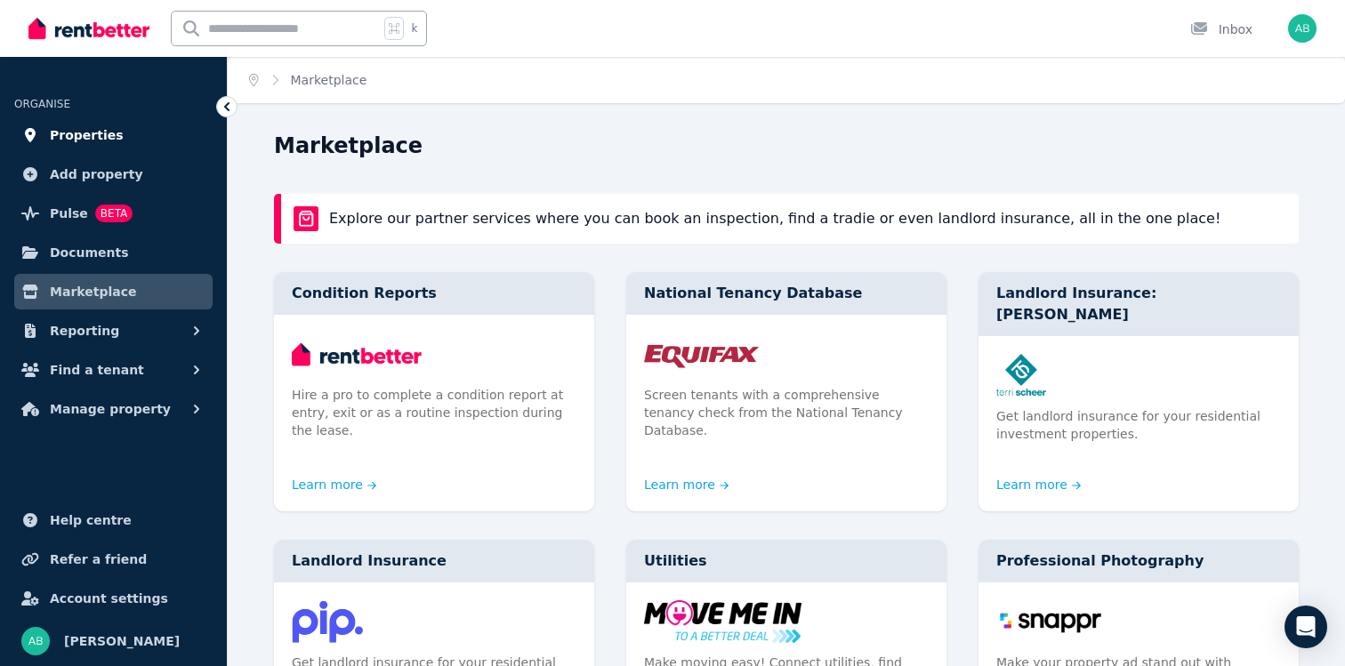
click at [72, 129] on span "Properties" at bounding box center [87, 135] width 74 height 21
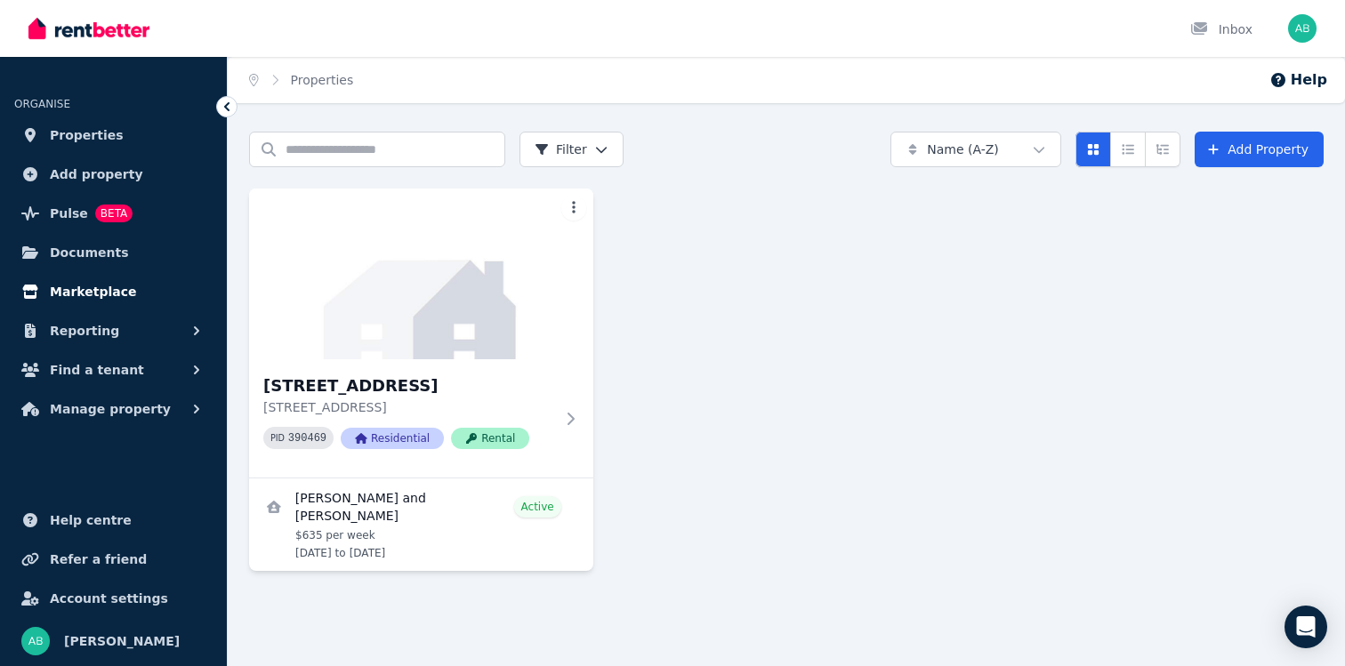
click at [105, 295] on span "Marketplace" at bounding box center [93, 291] width 86 height 21
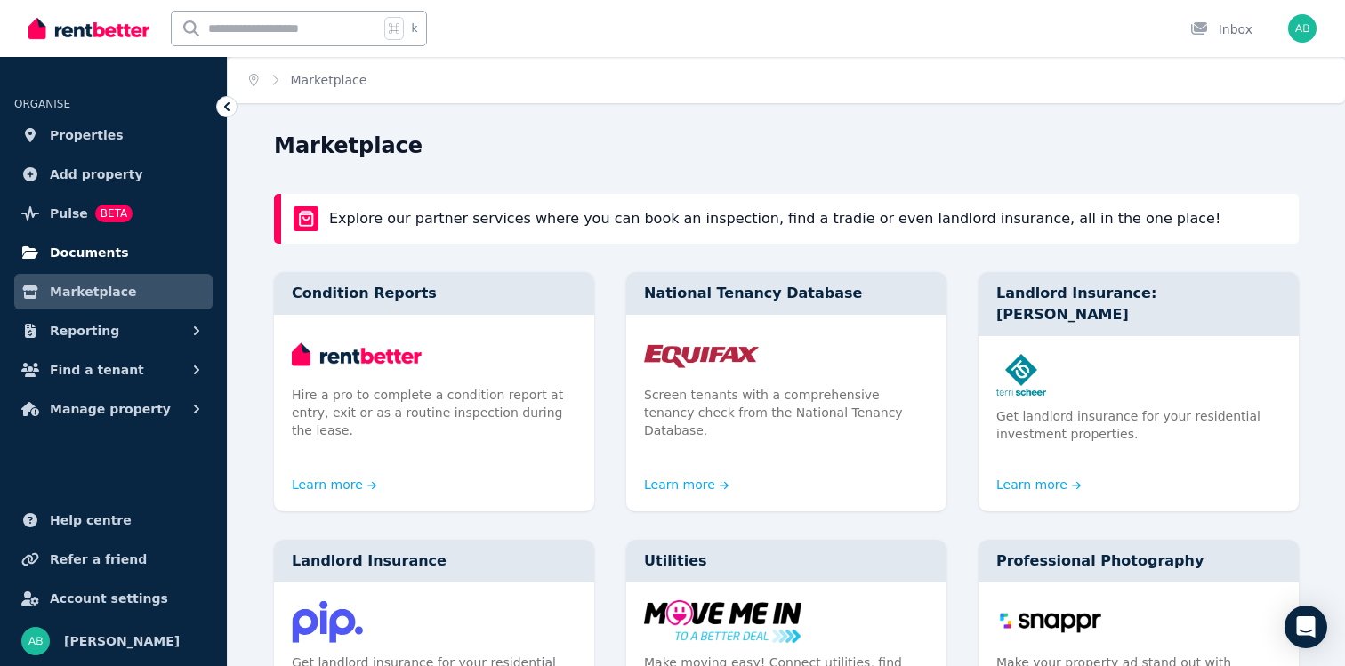
click at [83, 252] on span "Documents" at bounding box center [89, 252] width 79 height 21
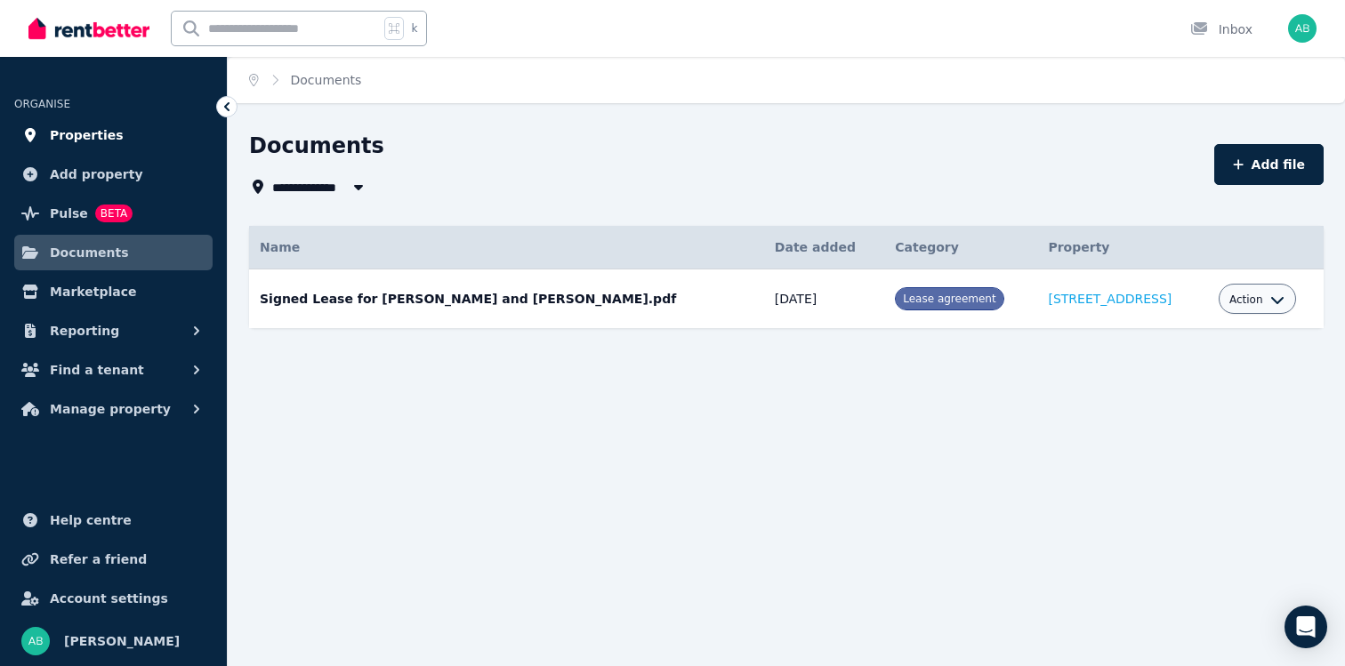
click at [87, 135] on span "Properties" at bounding box center [87, 135] width 74 height 21
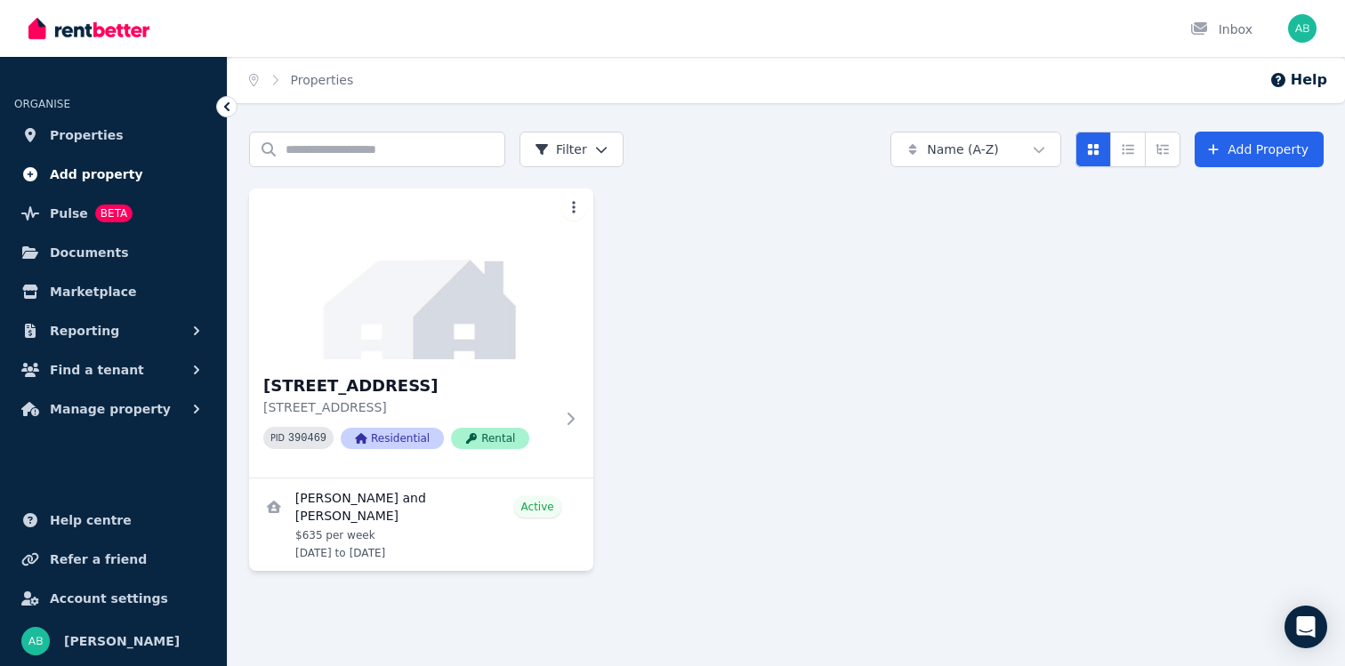
click at [93, 167] on span "Add property" at bounding box center [96, 174] width 93 height 21
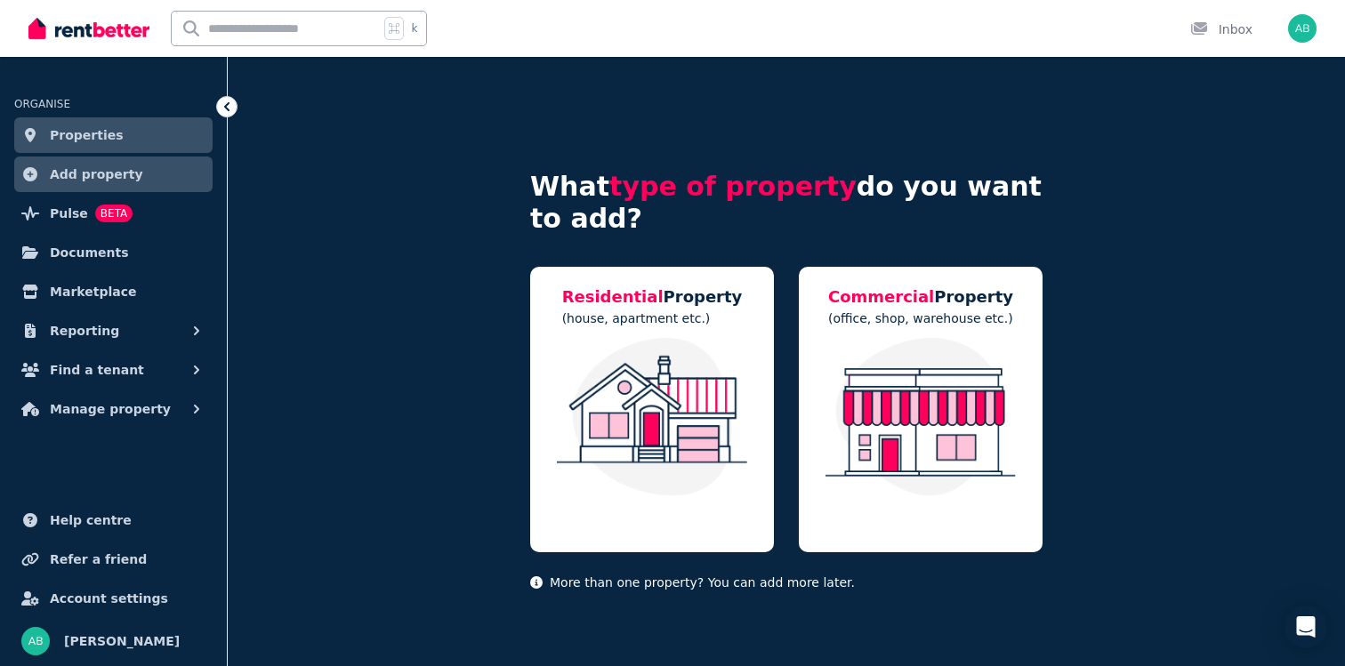
click at [315, 36] on input "text" at bounding box center [275, 29] width 207 height 34
type input "****"
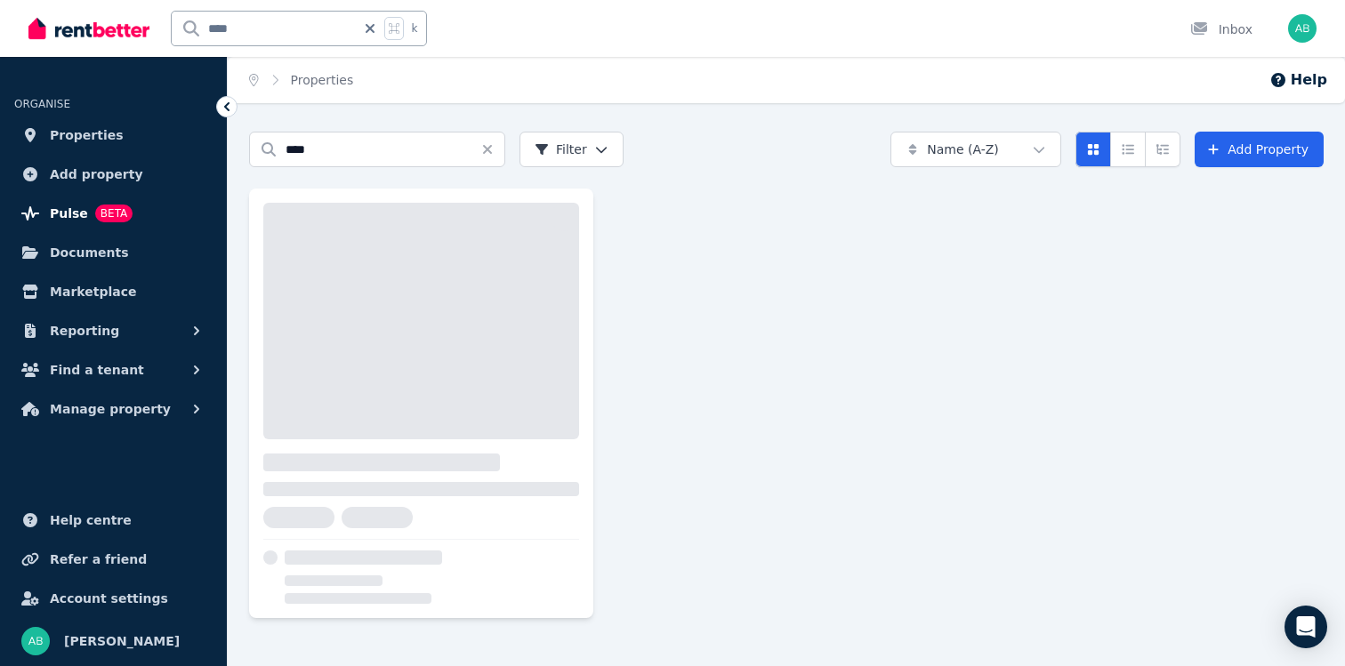
click at [129, 209] on link "Pulse BETA" at bounding box center [113, 214] width 198 height 36
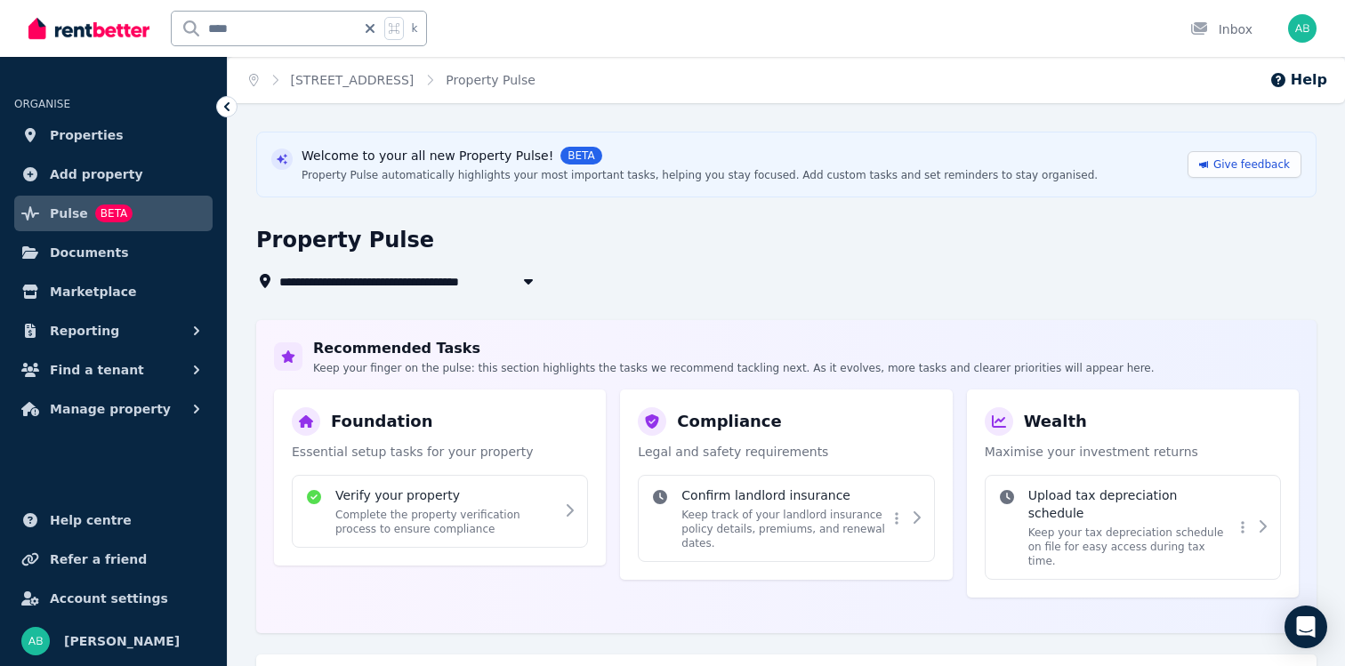
click at [520, 280] on icon "button" at bounding box center [529, 281] width 18 height 14
type input "**********"
click at [77, 211] on span "Pulse" at bounding box center [69, 213] width 38 height 21
click at [93, 139] on span "Properties" at bounding box center [87, 135] width 74 height 21
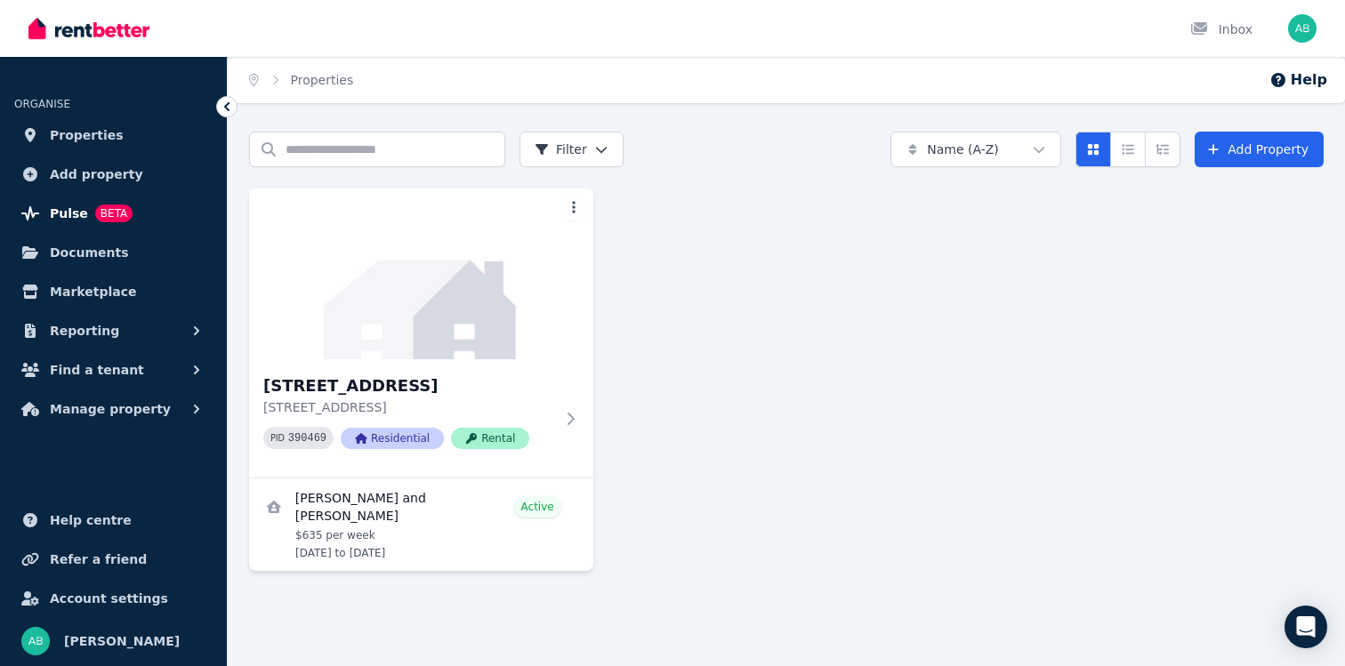
click at [65, 217] on span "Pulse" at bounding box center [69, 213] width 38 height 21
